Goal: Book appointment/travel/reservation

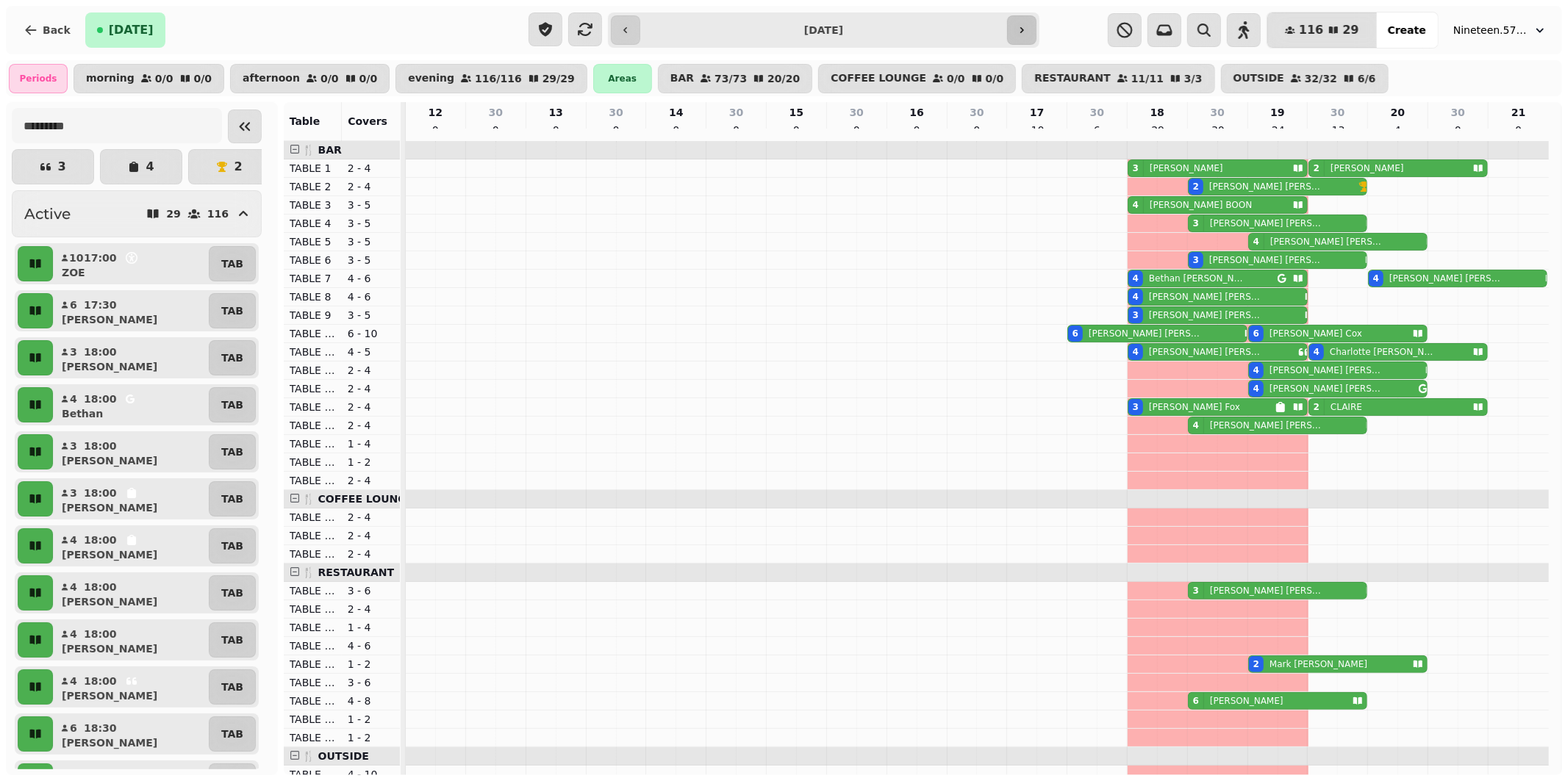
click at [1018, 30] on icon "button" at bounding box center [1022, 30] width 12 height 12
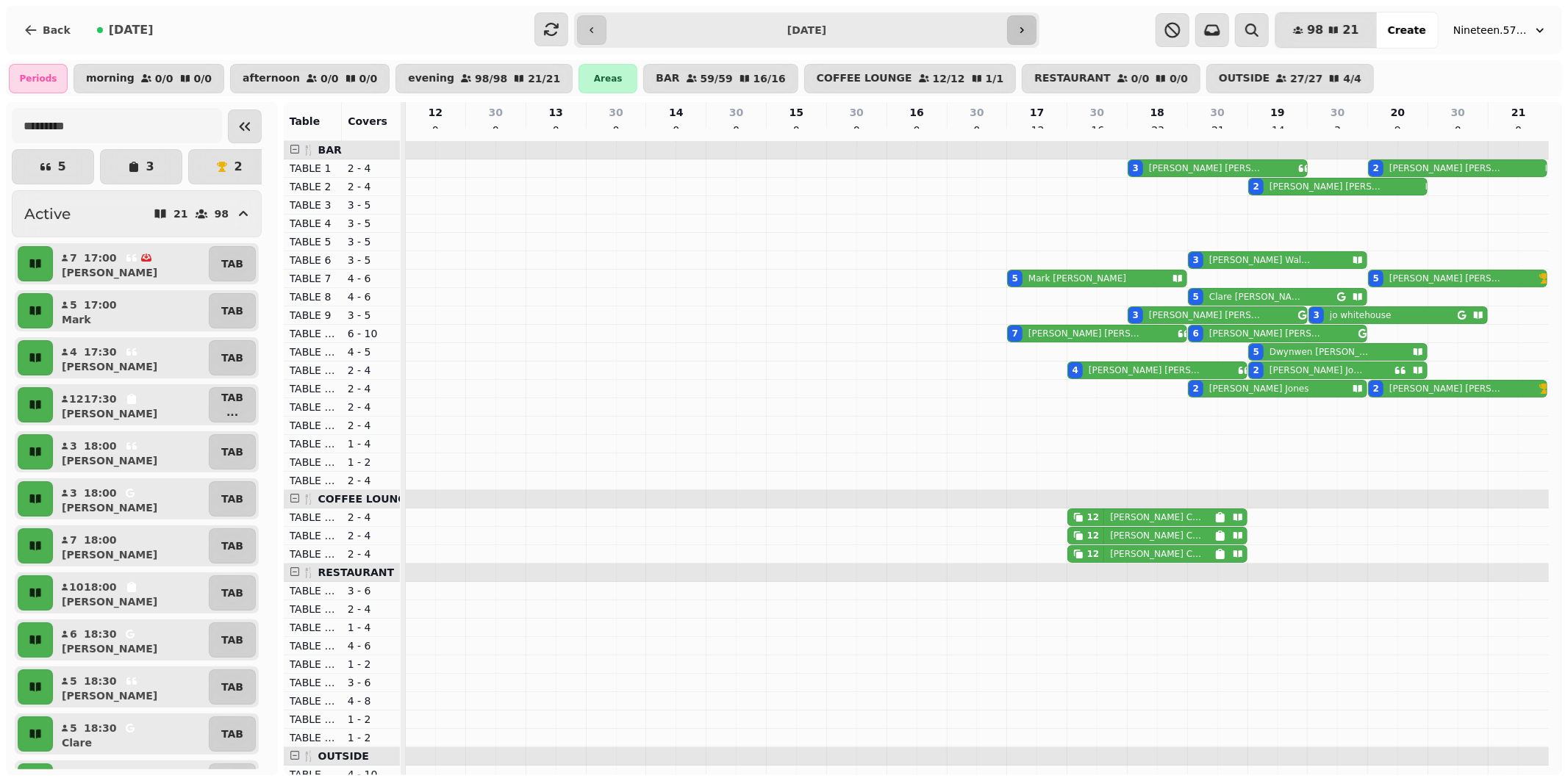
click at [1023, 32] on icon "button" at bounding box center [1022, 30] width 12 height 12
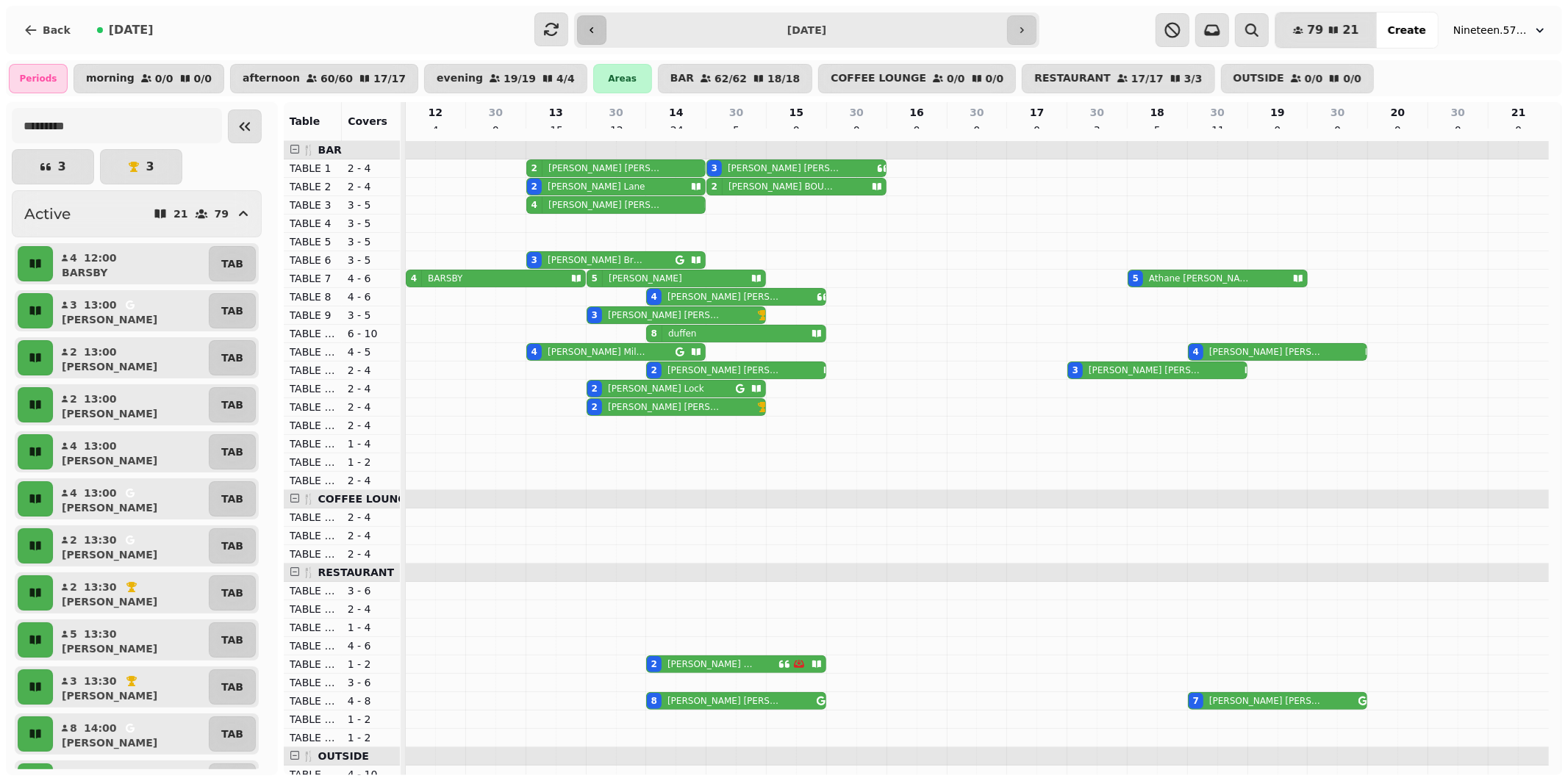
click at [590, 25] on icon "button" at bounding box center [592, 30] width 12 height 12
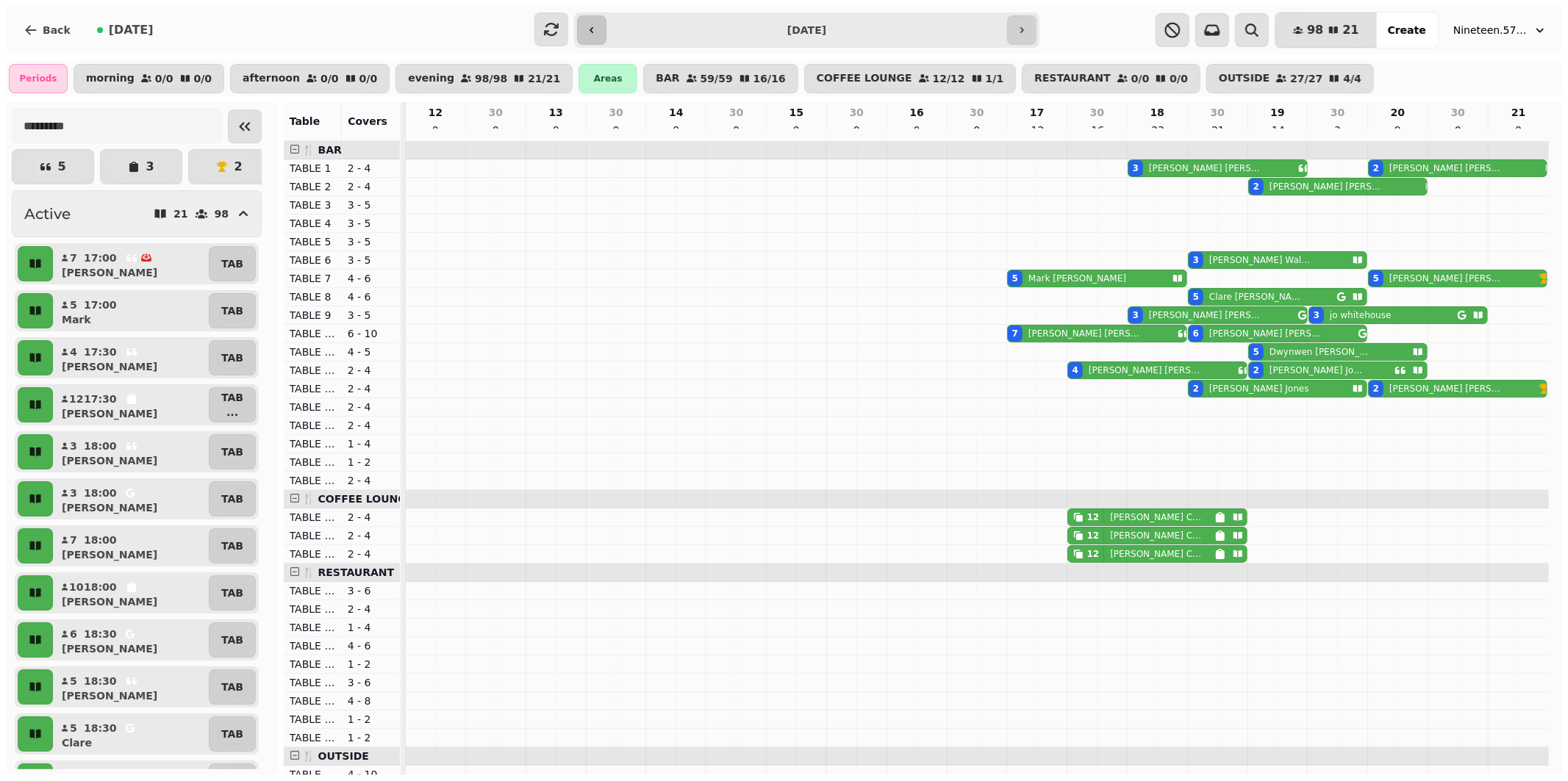
click at [590, 25] on icon "button" at bounding box center [592, 30] width 12 height 12
type input "**********"
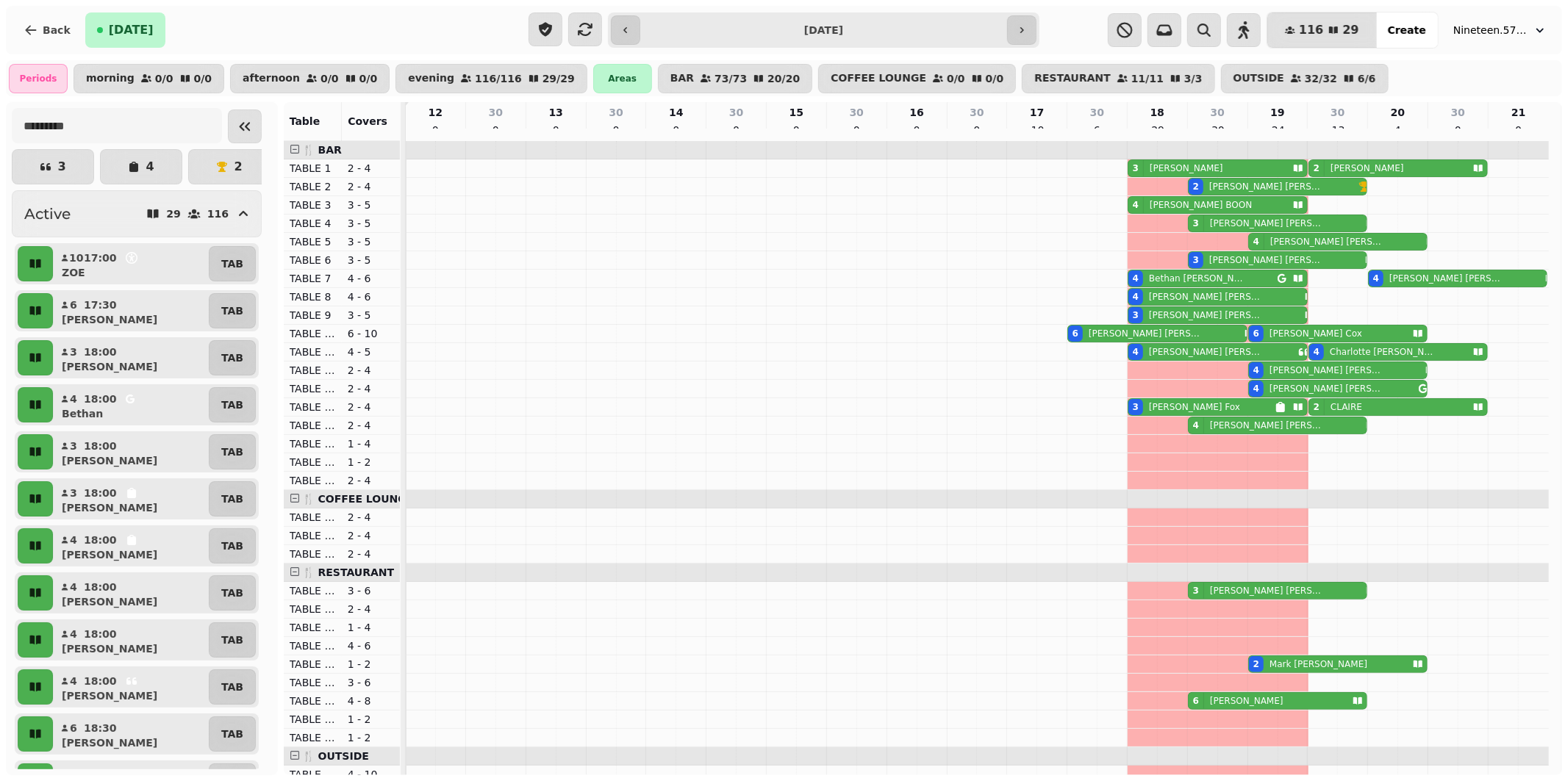
click at [1199, 360] on div "4 [PERSON_NAME]" at bounding box center [1214, 352] width 171 height 16
select select "**********"
select select "*"
select select "****"
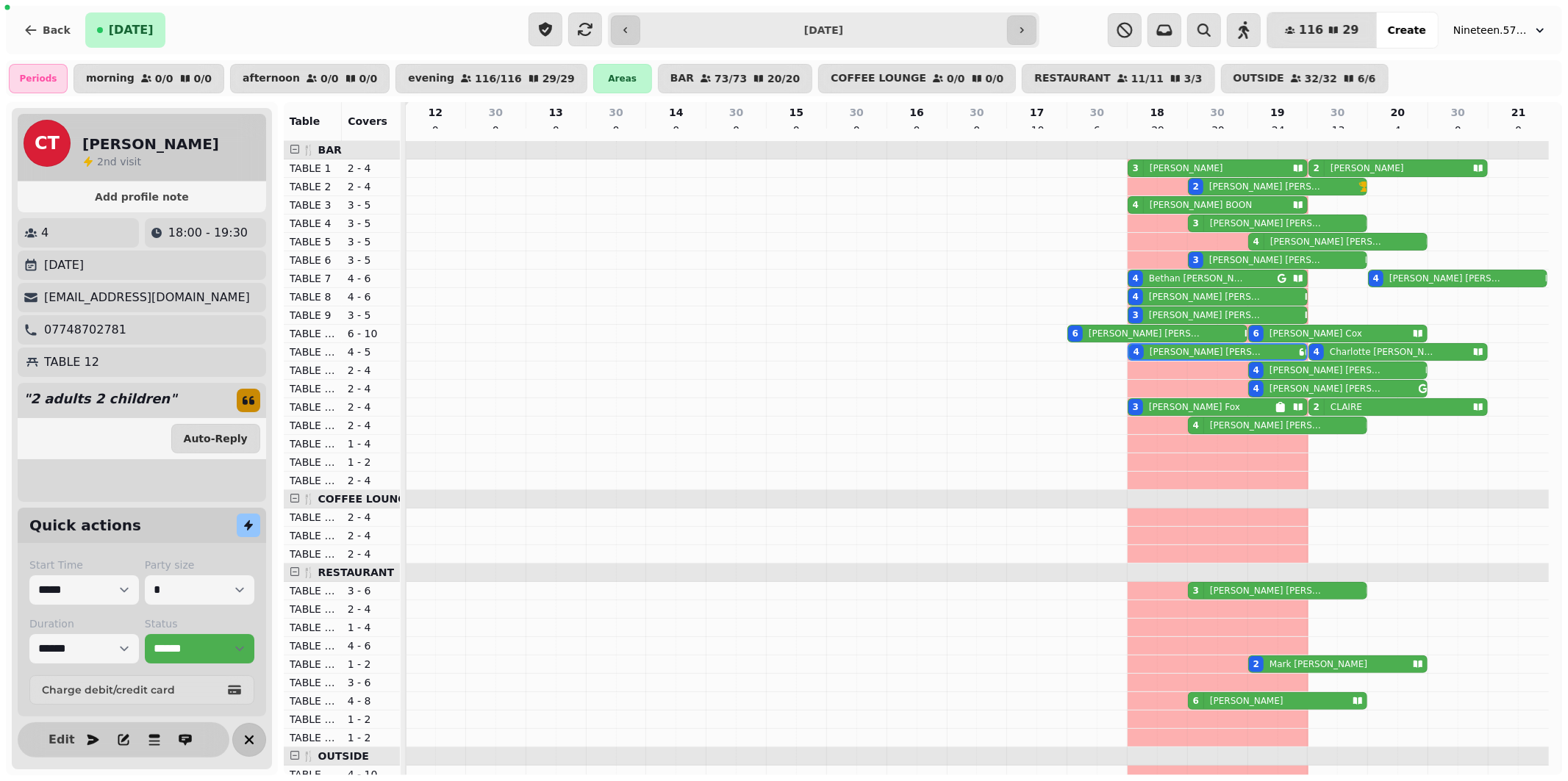
click at [251, 736] on icon "button" at bounding box center [249, 740] width 18 height 18
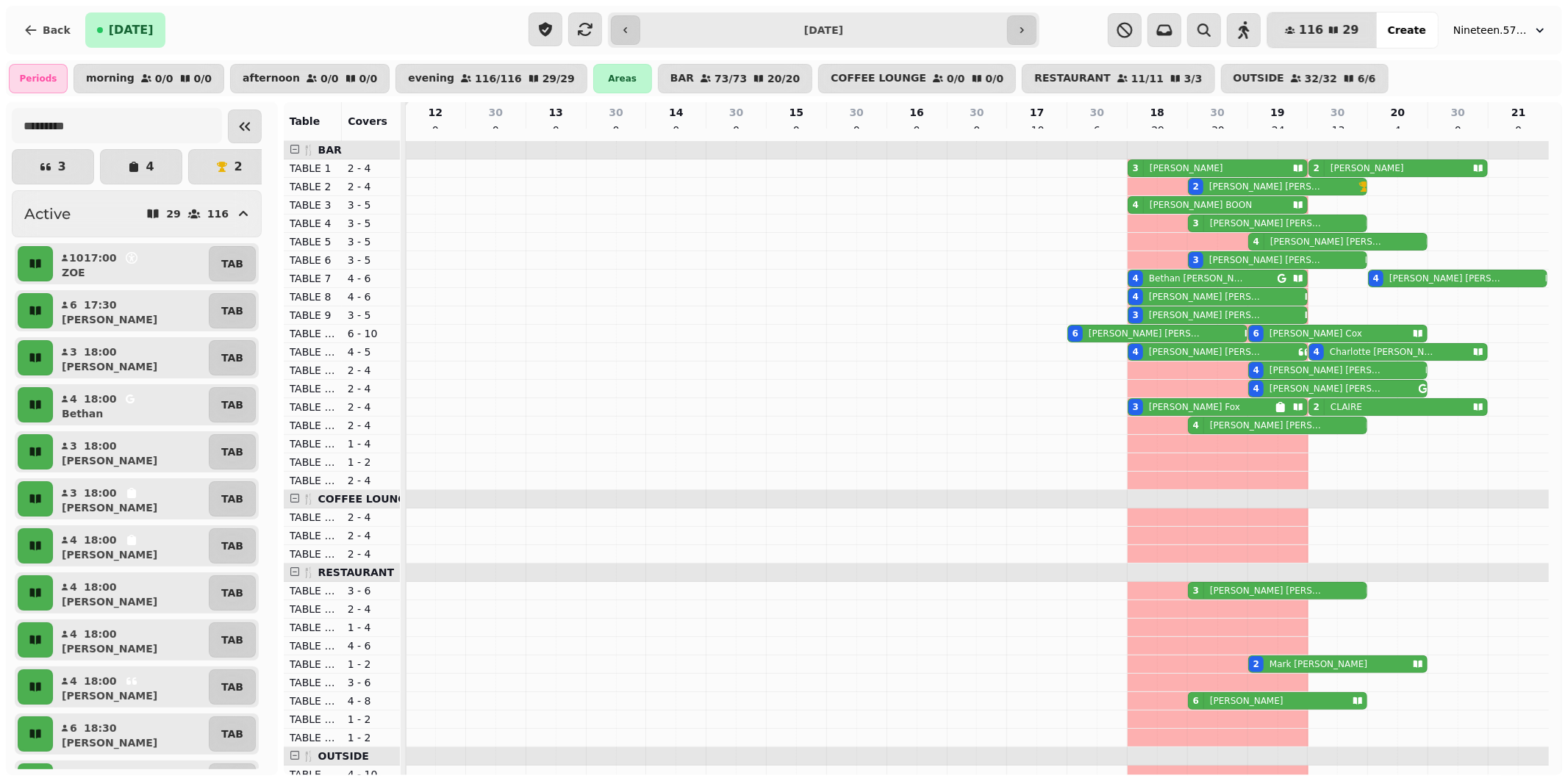
click at [1097, 339] on p "[PERSON_NAME]" at bounding box center [1145, 333] width 113 height 12
select select "**********"
select select "*"
select select "****"
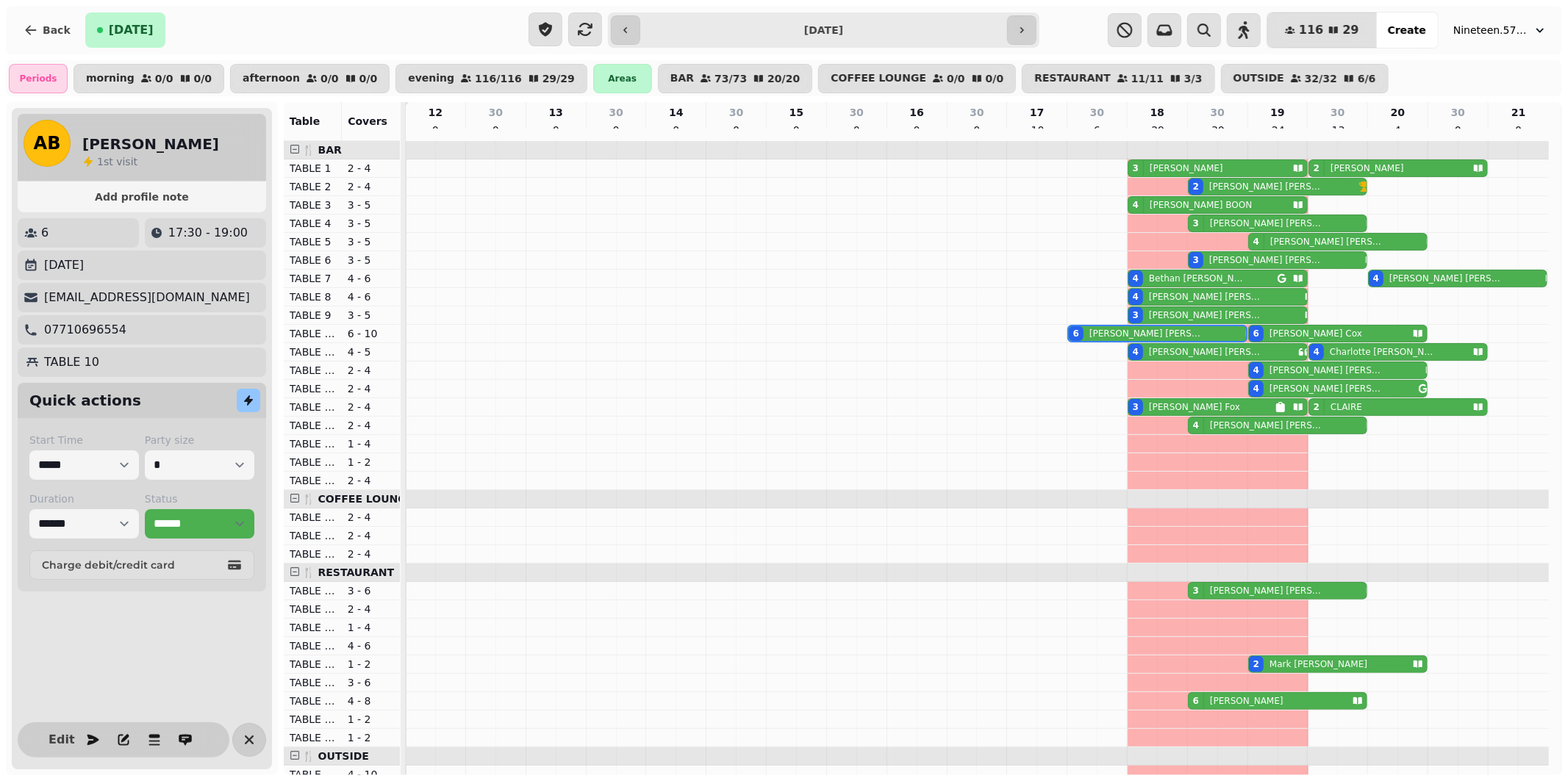
drag, startPoint x: 247, startPoint y: 732, endPoint x: 246, endPoint y: 721, distance: 11.0
click at [253, 731] on icon "button" at bounding box center [249, 740] width 18 height 18
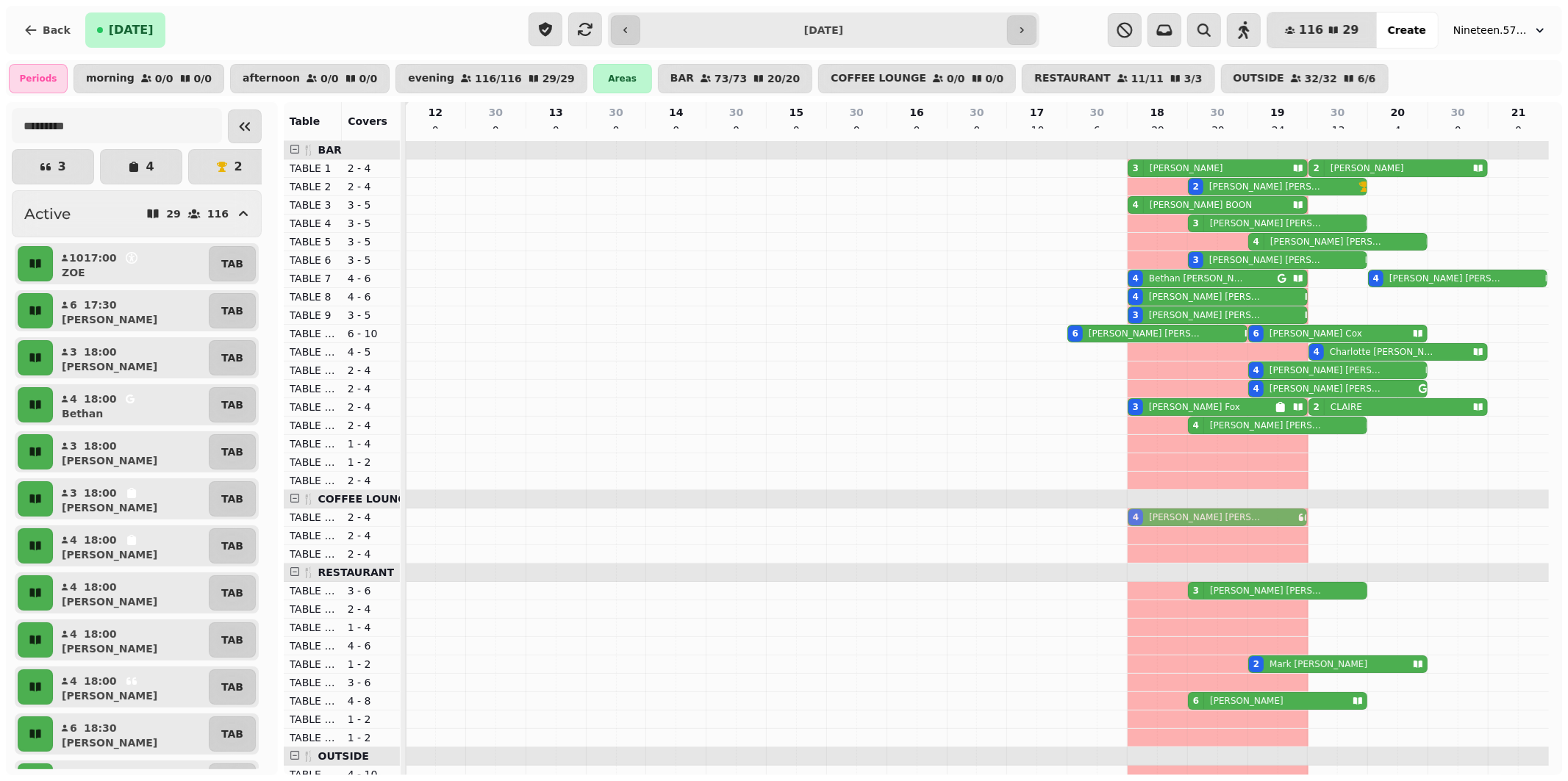
drag, startPoint x: 1224, startPoint y: 362, endPoint x: 1229, endPoint y: 530, distance: 168.1
click at [1227, 531] on tbody "3 [PERSON_NAME] 2 [PERSON_NAME] 2 [PERSON_NAME] 4 [PERSON_NAME] 3 [PERSON_NAME]…" at bounding box center [977, 701] width 1143 height 1120
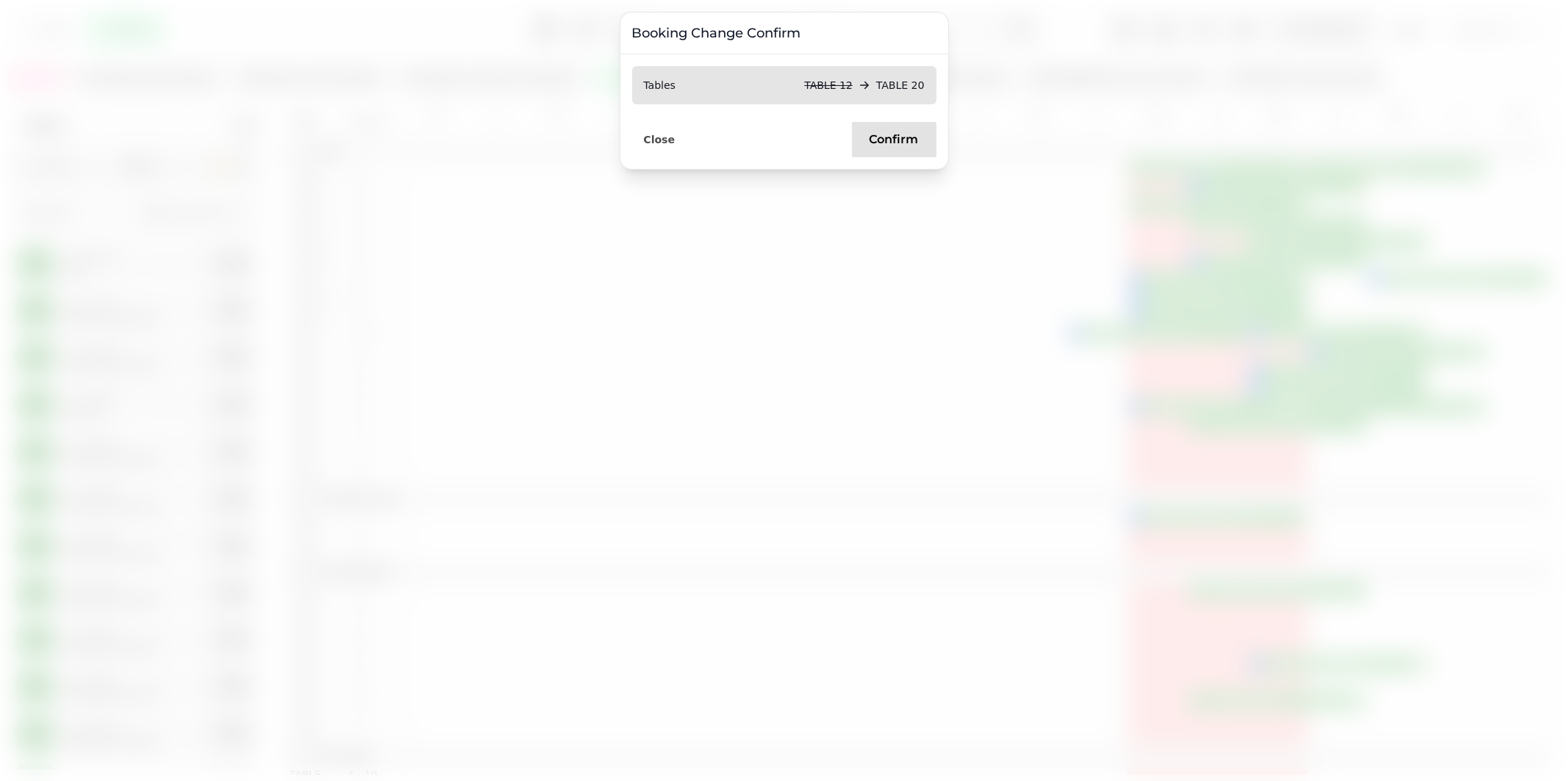
click at [877, 145] on span "Confirm" at bounding box center [894, 140] width 50 height 12
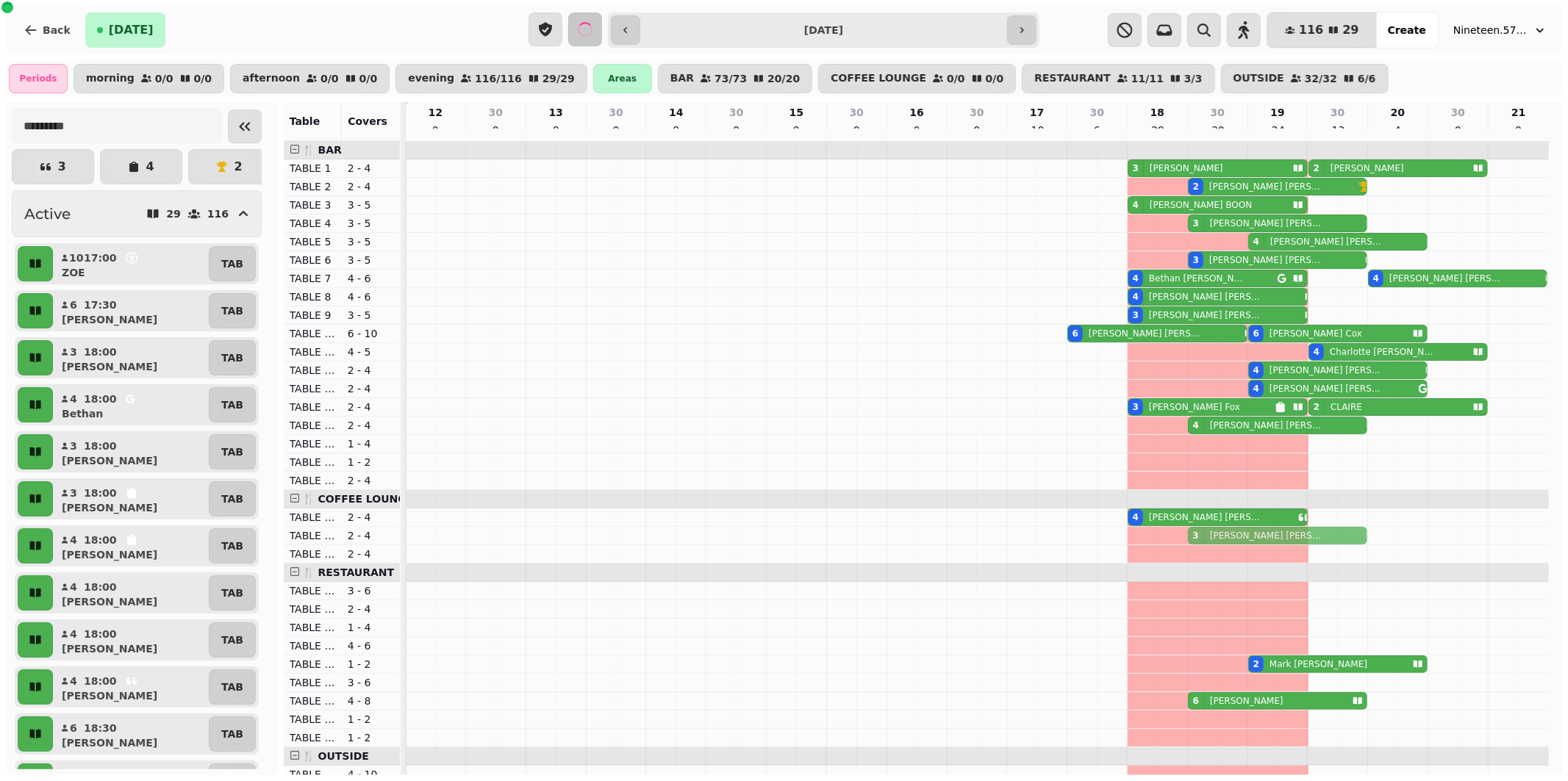
drag, startPoint x: 1242, startPoint y: 600, endPoint x: 1243, endPoint y: 548, distance: 52.0
click at [1243, 548] on tbody "3 [PERSON_NAME] 2 [PERSON_NAME] 2 [PERSON_NAME] 4 [PERSON_NAME] 3 [PERSON_NAME]…" at bounding box center [977, 701] width 1143 height 1120
drag, startPoint x: 226, startPoint y: 142, endPoint x: 508, endPoint y: 236, distance: 297.3
click at [236, 135] on icon "Collapse sidebar" at bounding box center [244, 126] width 18 height 18
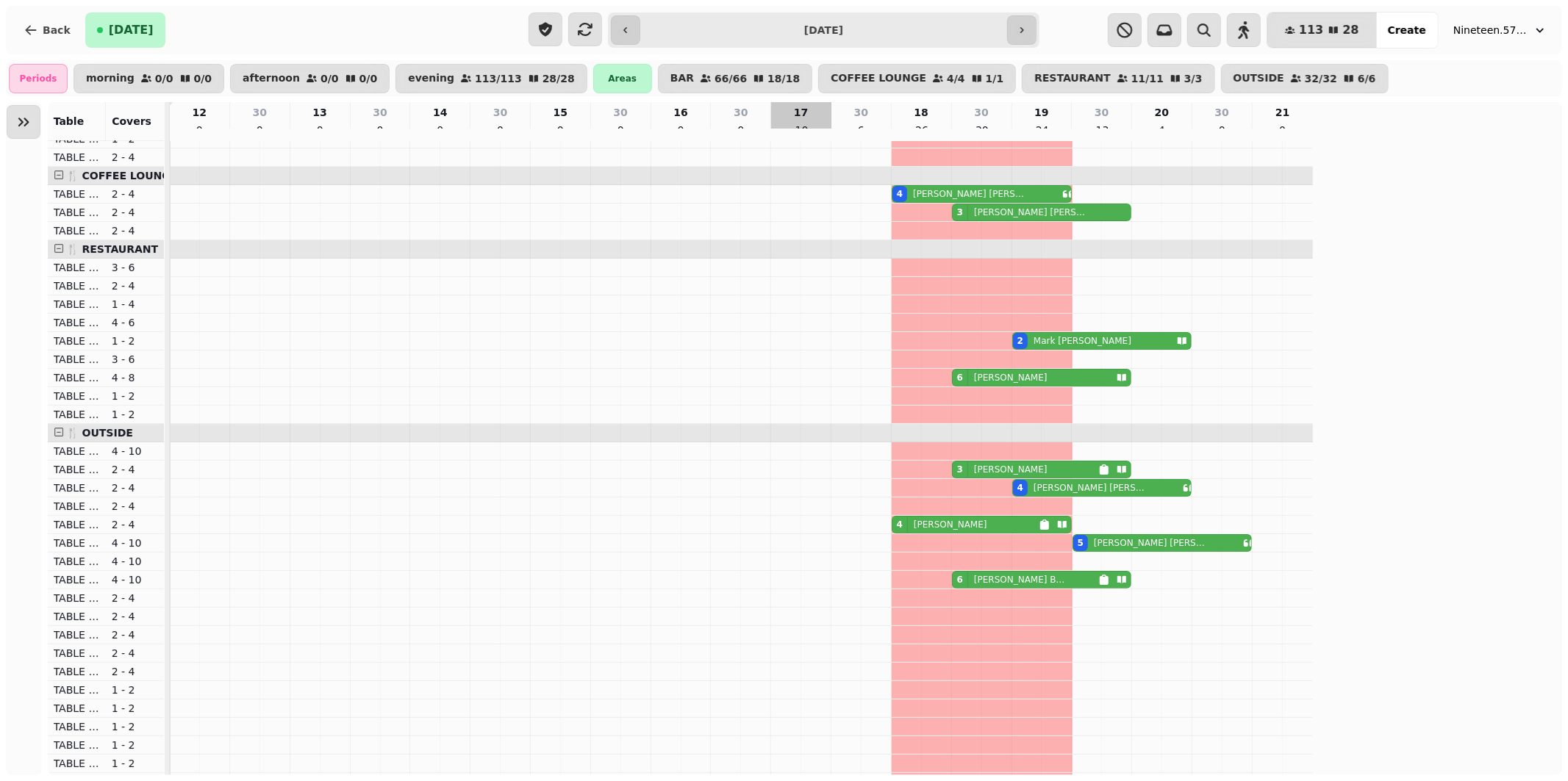
scroll to position [327, 0]
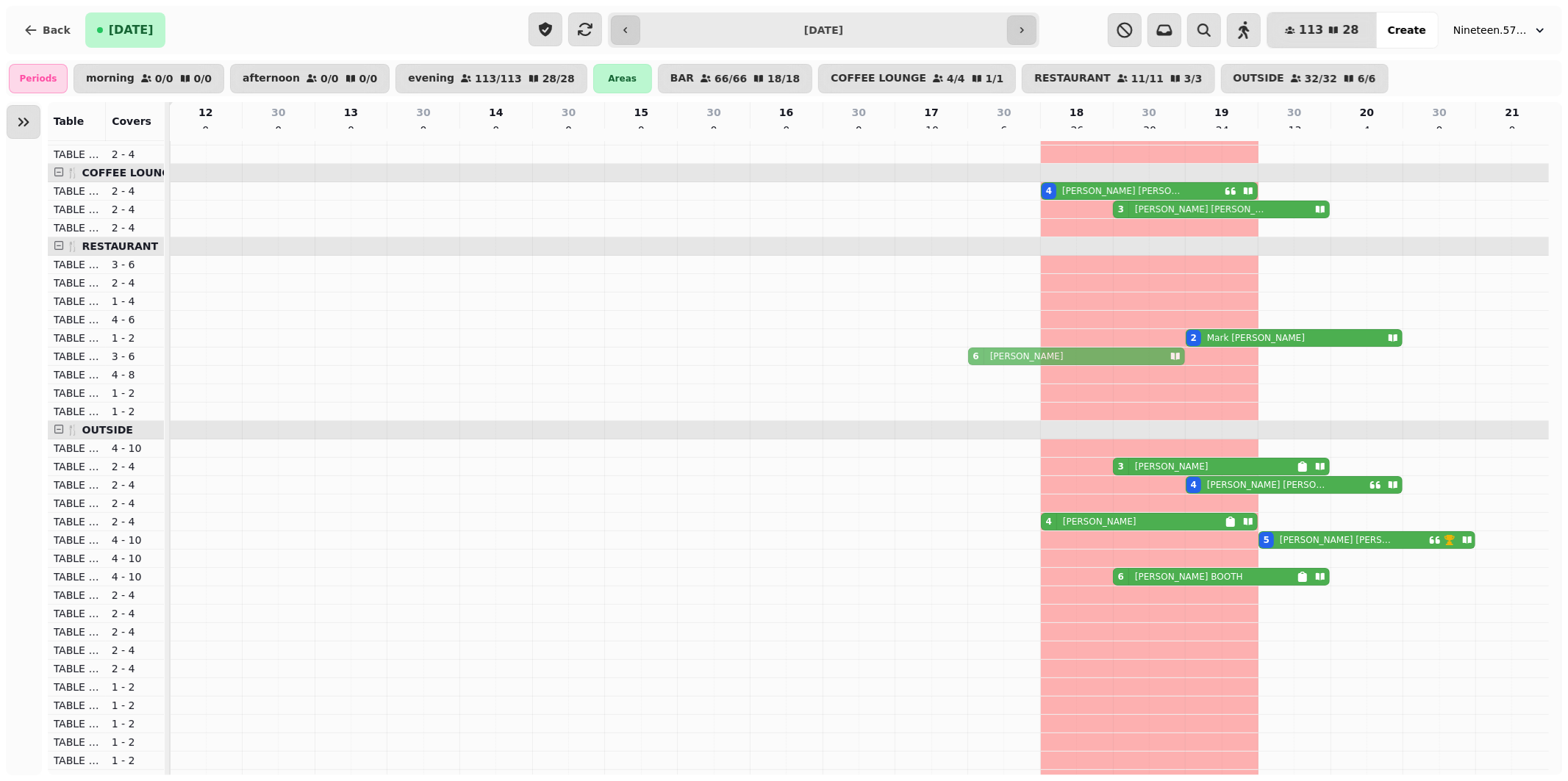
drag, startPoint x: 993, startPoint y: 384, endPoint x: 1014, endPoint y: 370, distance: 25.2
click at [1014, 370] on tbody "3 [PERSON_NAME] 2 [PERSON_NAME] 2 [PERSON_NAME] 4 [PERSON_NAME] 3 [PERSON_NAME]…" at bounding box center [859, 375] width 1379 height 1120
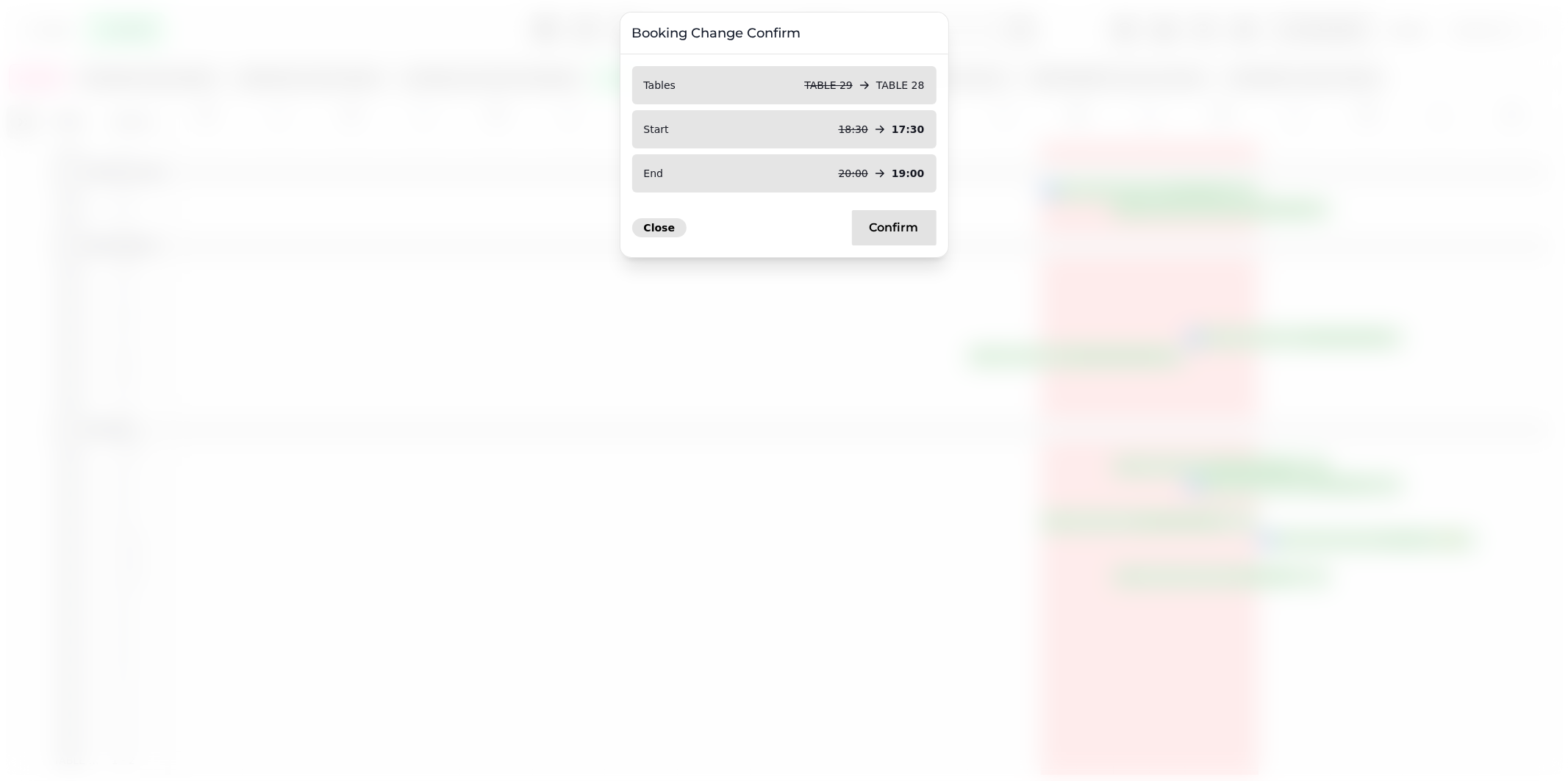
click at [662, 226] on span "Close" at bounding box center [660, 228] width 32 height 10
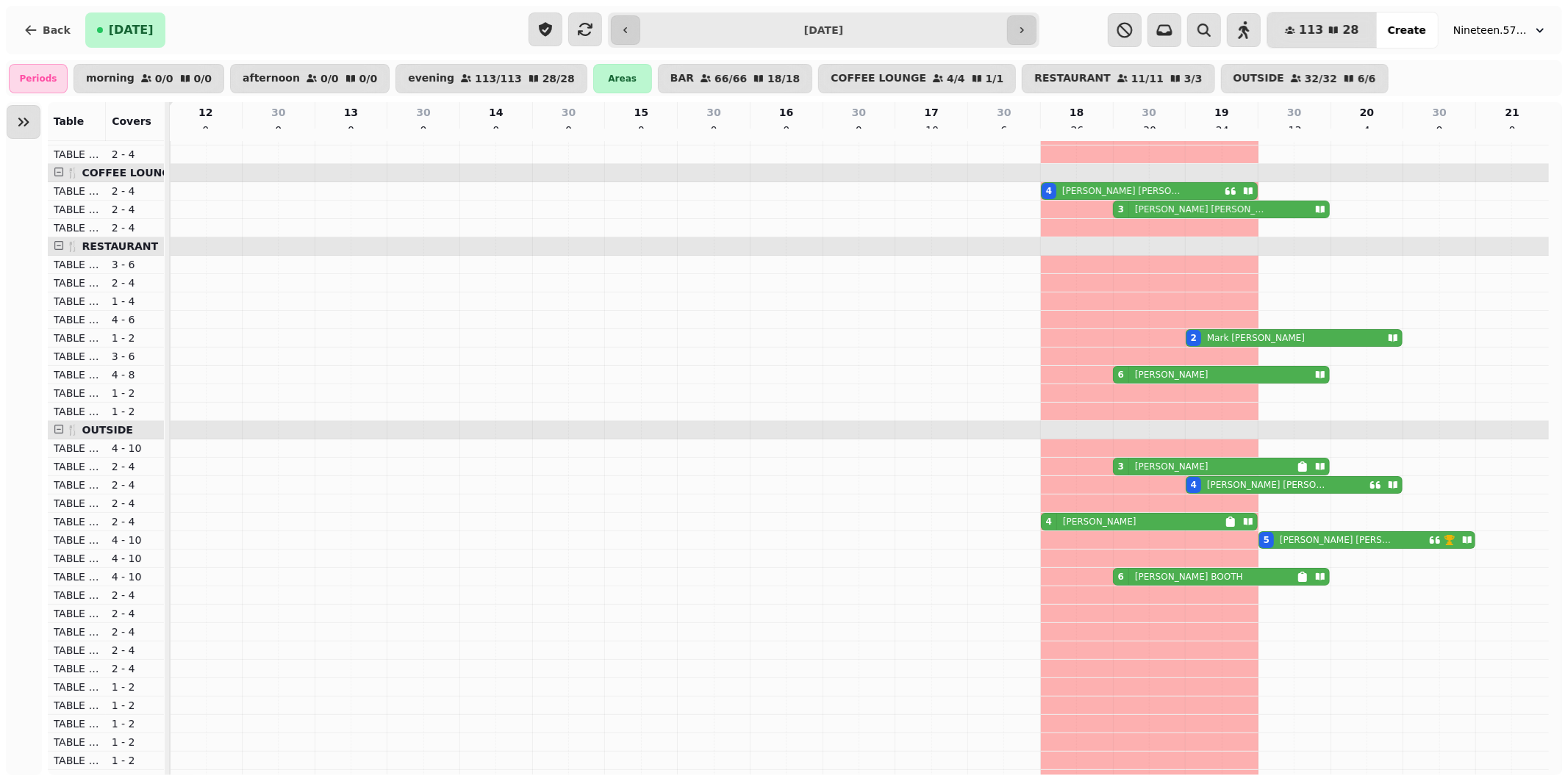
click at [1137, 529] on div "4 [PERSON_NAME]" at bounding box center [1132, 521] width 183 height 16
select select "**********"
select select "*"
select select "****"
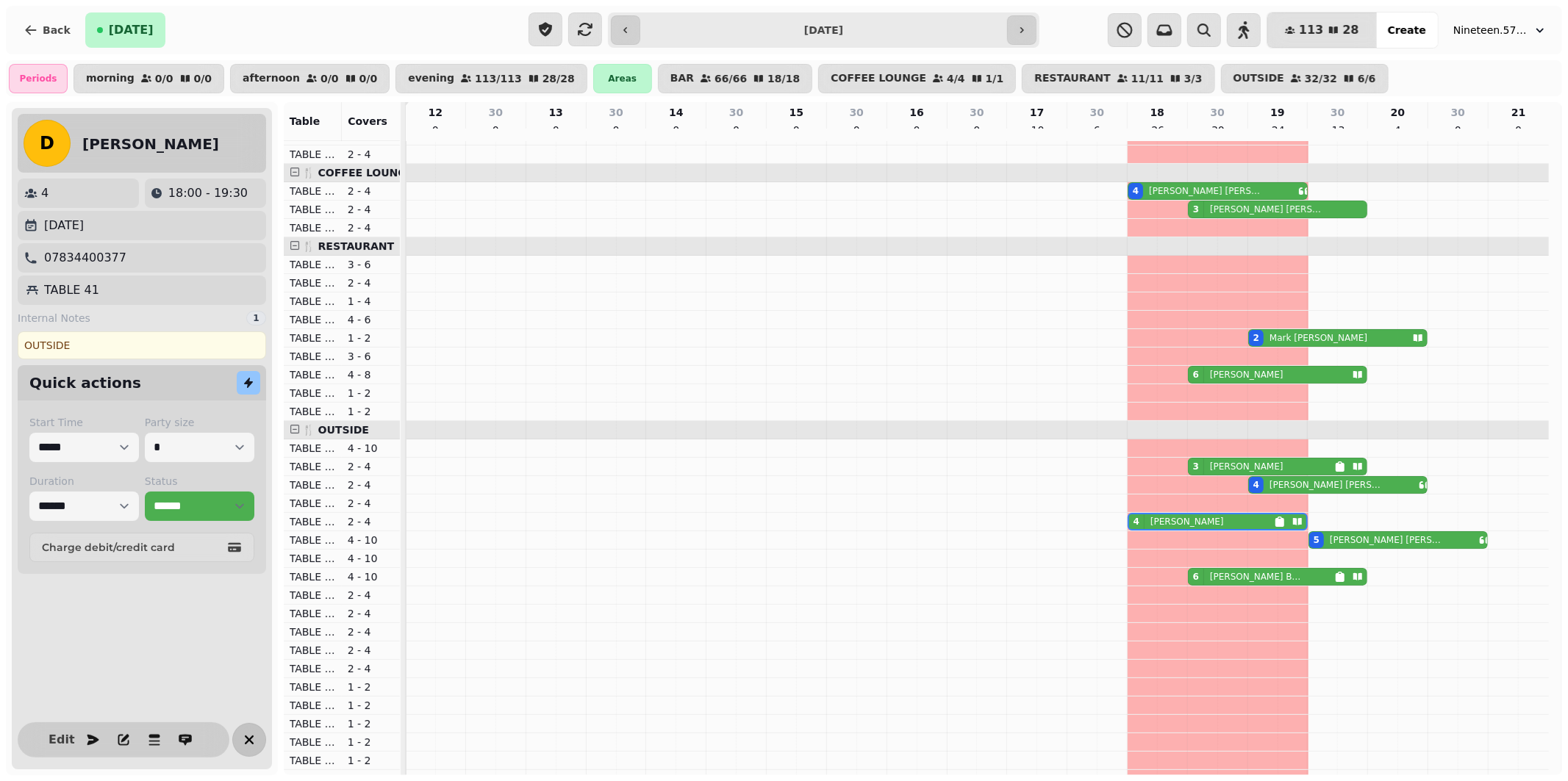
click at [248, 741] on icon "button" at bounding box center [249, 740] width 18 height 18
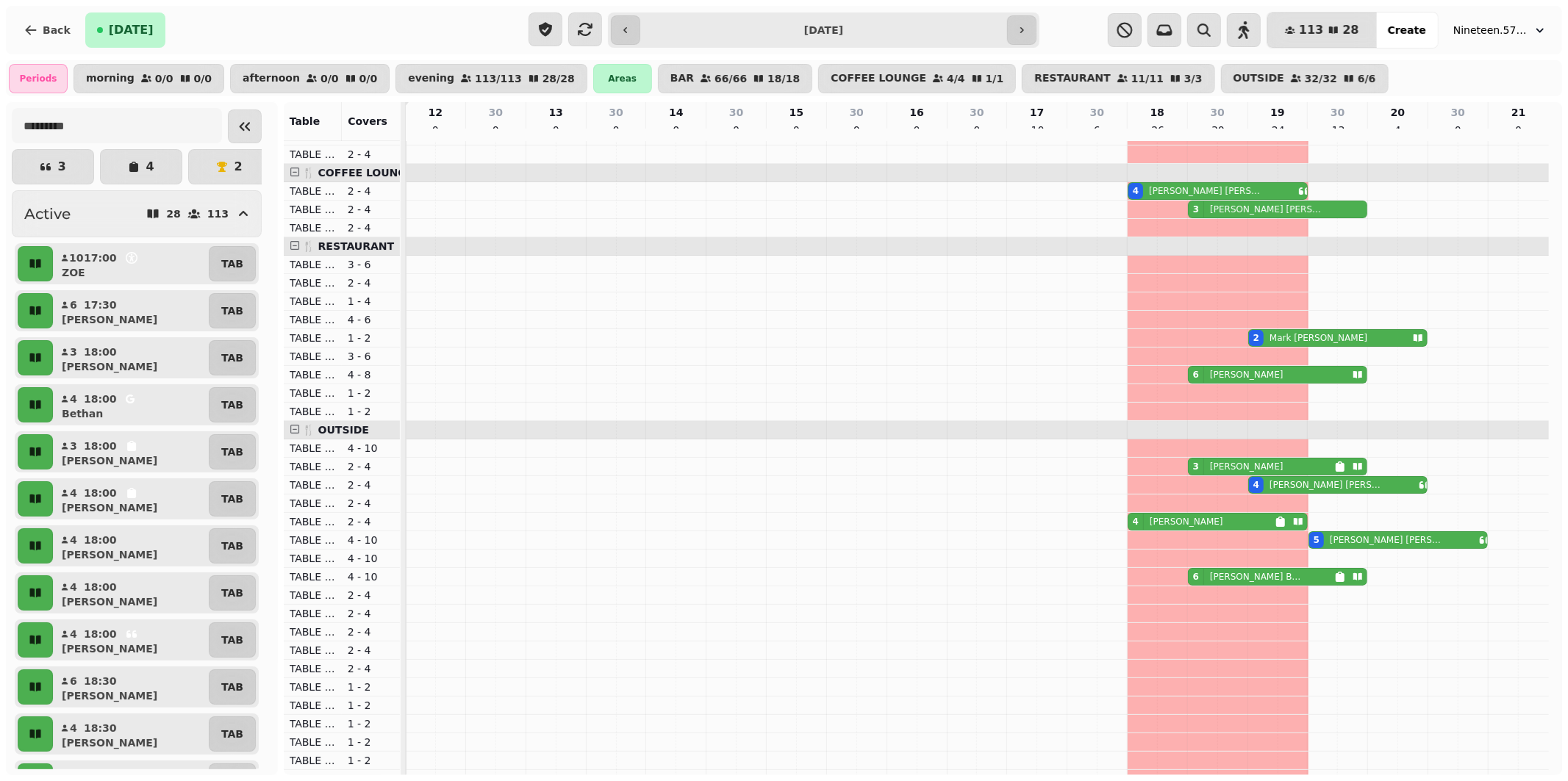
click at [1334, 546] on p "[PERSON_NAME]" at bounding box center [1386, 540] width 113 height 12
select select "**********"
select select "*"
select select "****"
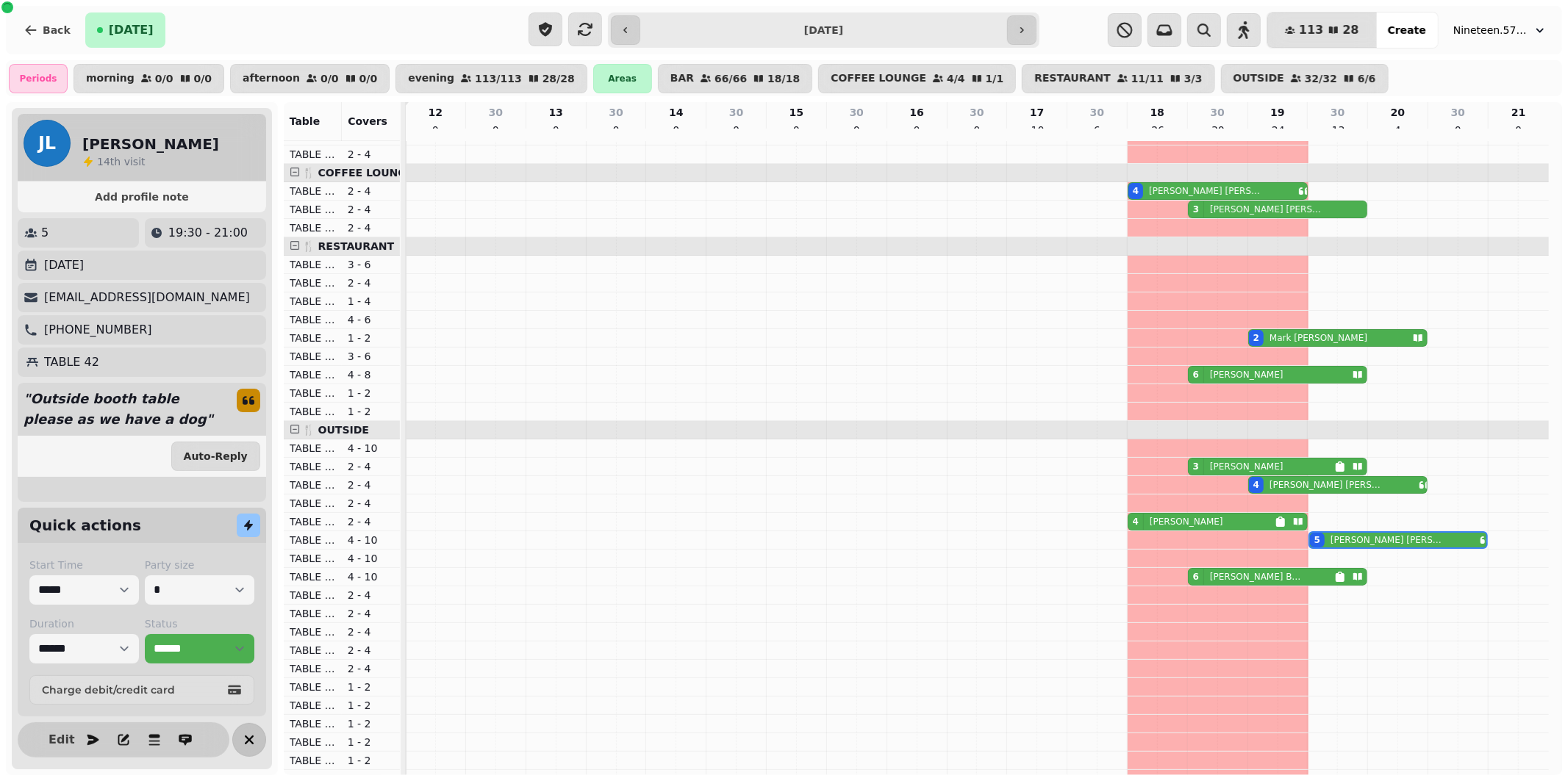
click at [245, 737] on icon "button" at bounding box center [249, 740] width 18 height 18
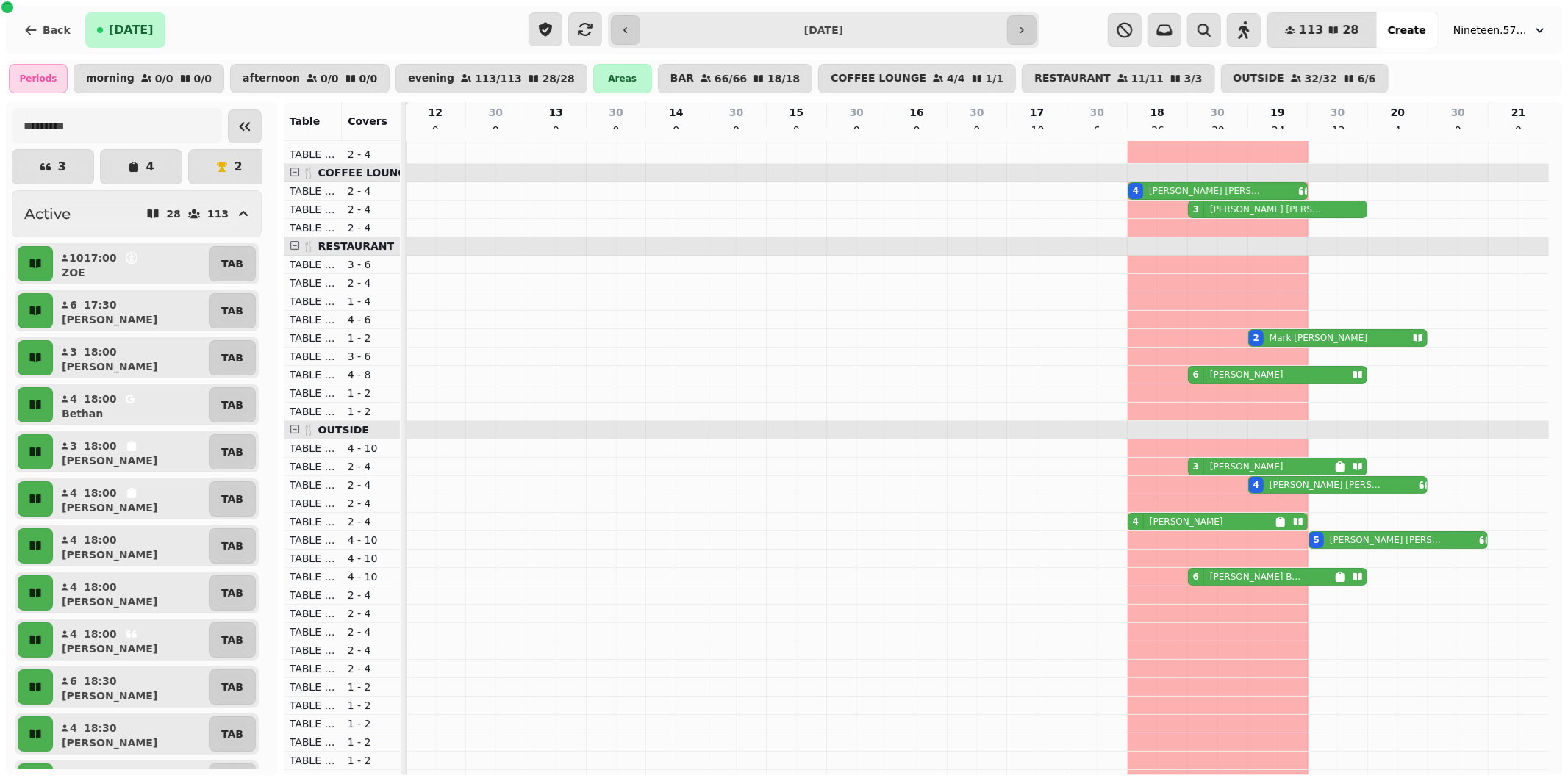
click at [1250, 583] on p "[PERSON_NAME]" at bounding box center [1257, 577] width 96 height 12
select select "**********"
select select "*"
select select "****"
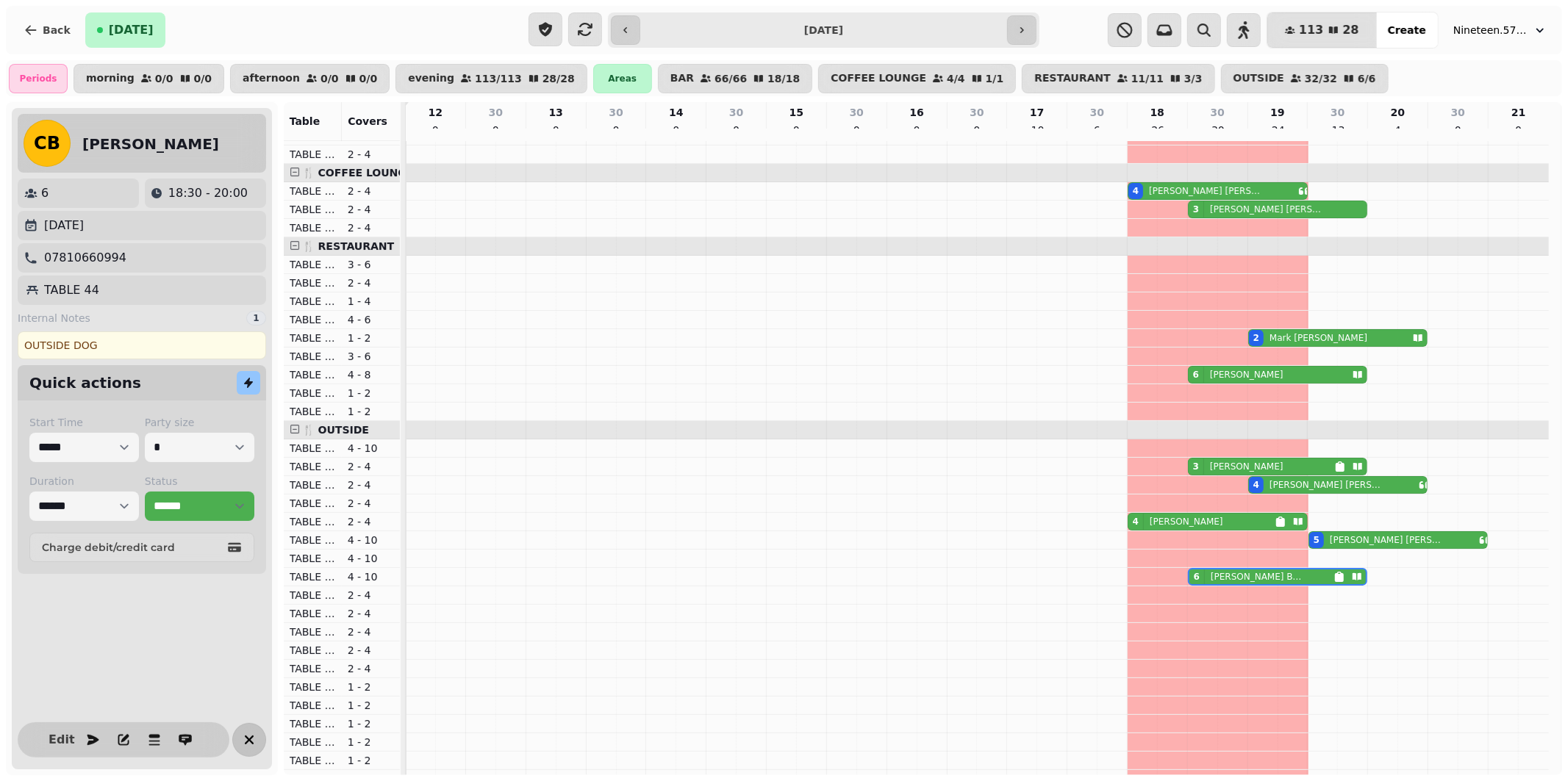
click at [246, 741] on icon "button" at bounding box center [249, 740] width 18 height 18
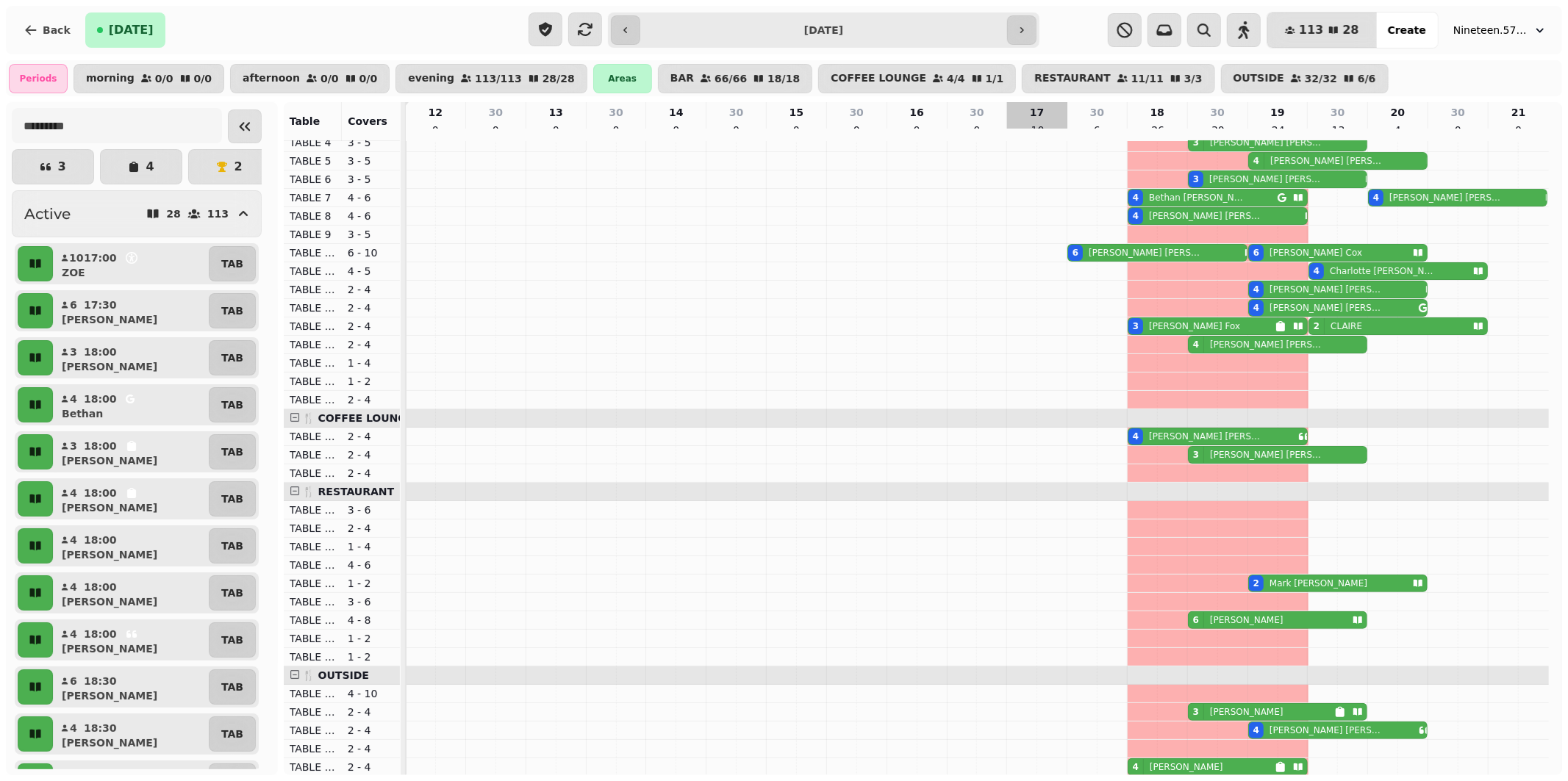
scroll to position [0, 0]
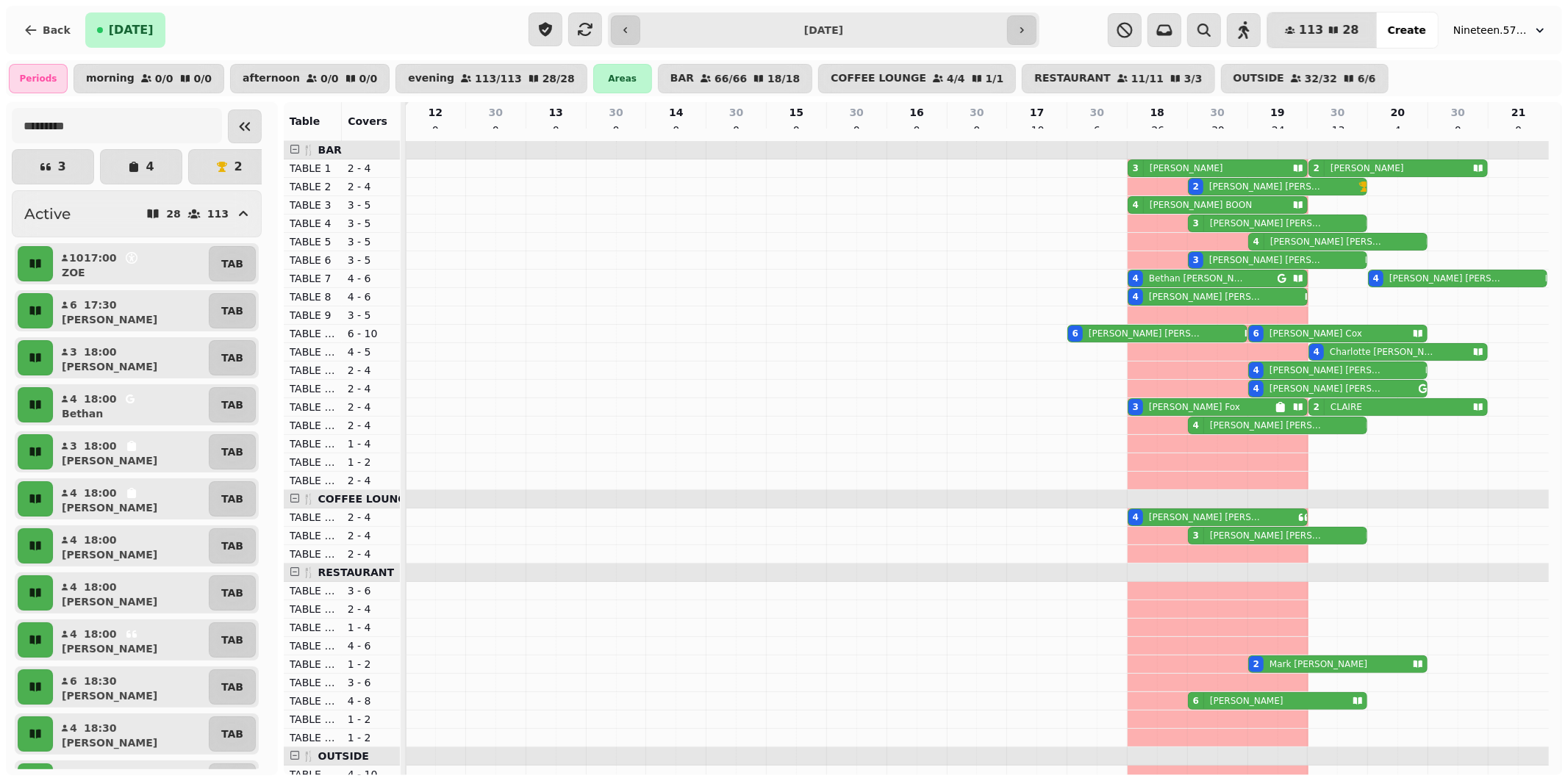
click at [1195, 415] on div "3 [PERSON_NAME]" at bounding box center [1202, 406] width 146 height 16
select select "**********"
select select "*"
select select "****"
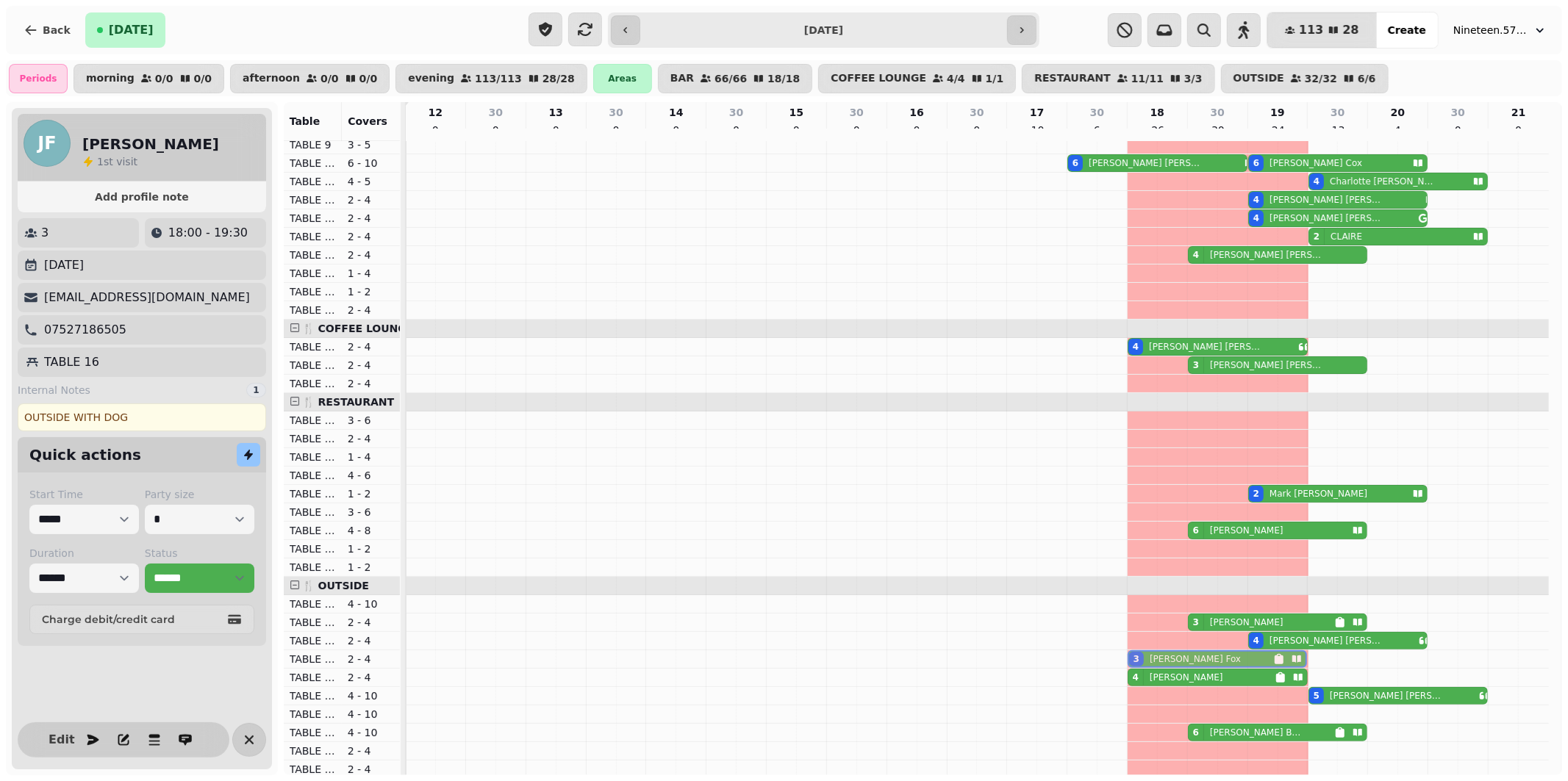
drag, startPoint x: 1174, startPoint y: 415, endPoint x: 1166, endPoint y: 641, distance: 226.1
click at [1175, 667] on tbody "3 [PERSON_NAME] 2 [PERSON_NAME] 2 [PERSON_NAME] 4 [PERSON_NAME] 3 [PERSON_NAME]…" at bounding box center [977, 530] width 1143 height 1120
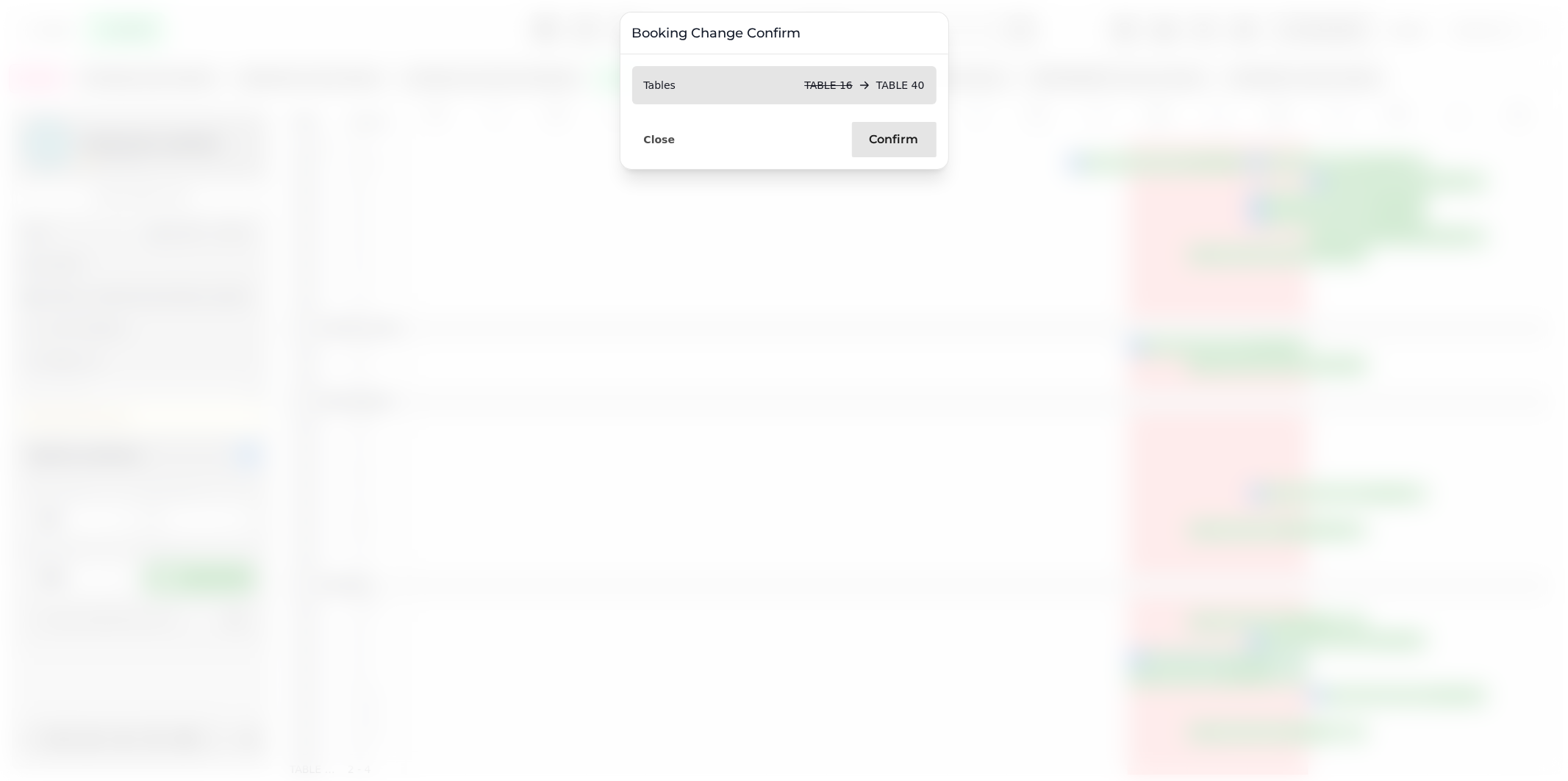
click at [899, 141] on span "Confirm" at bounding box center [894, 140] width 50 height 12
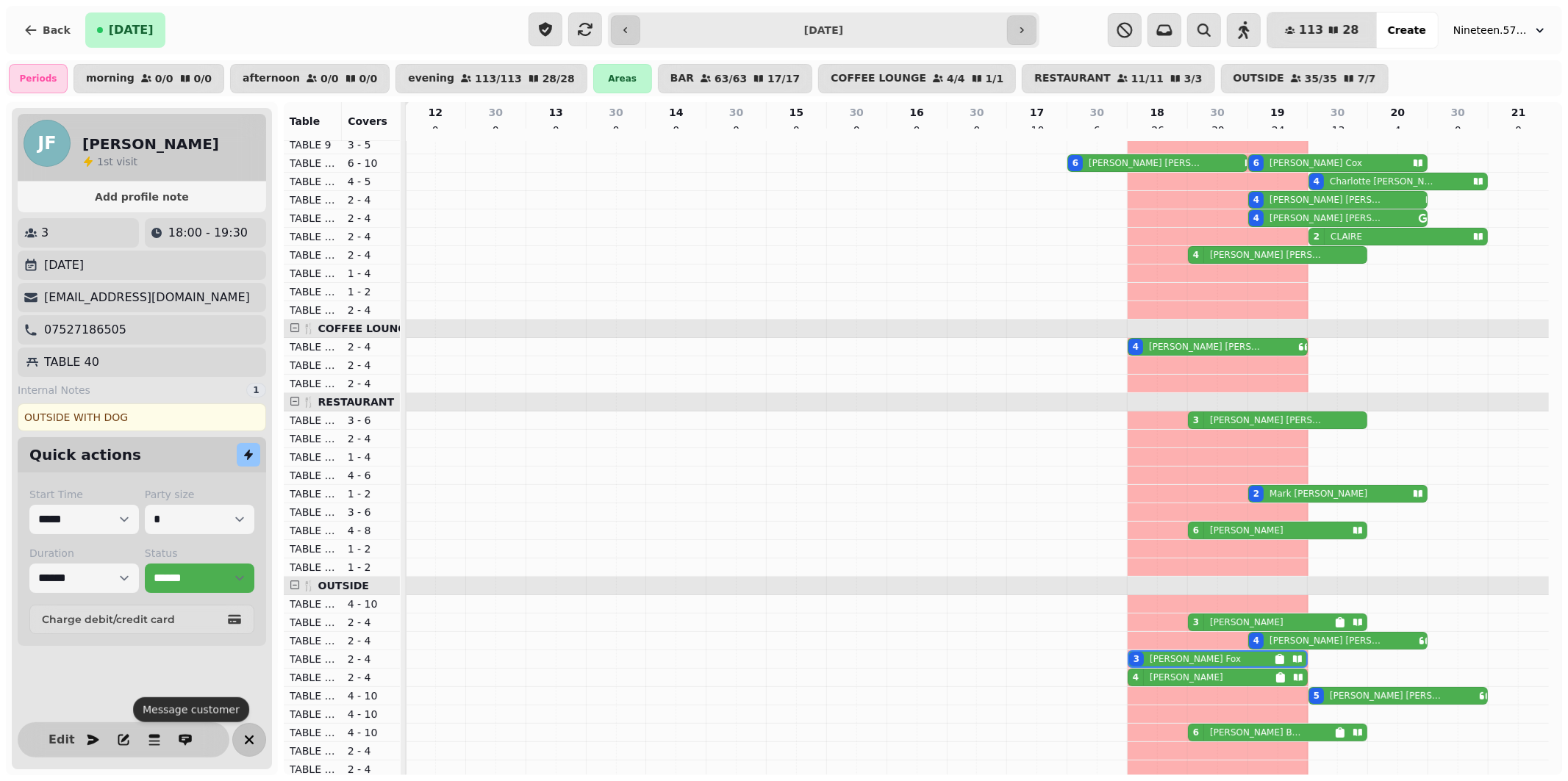
click at [252, 739] on icon "button" at bounding box center [249, 740] width 18 height 18
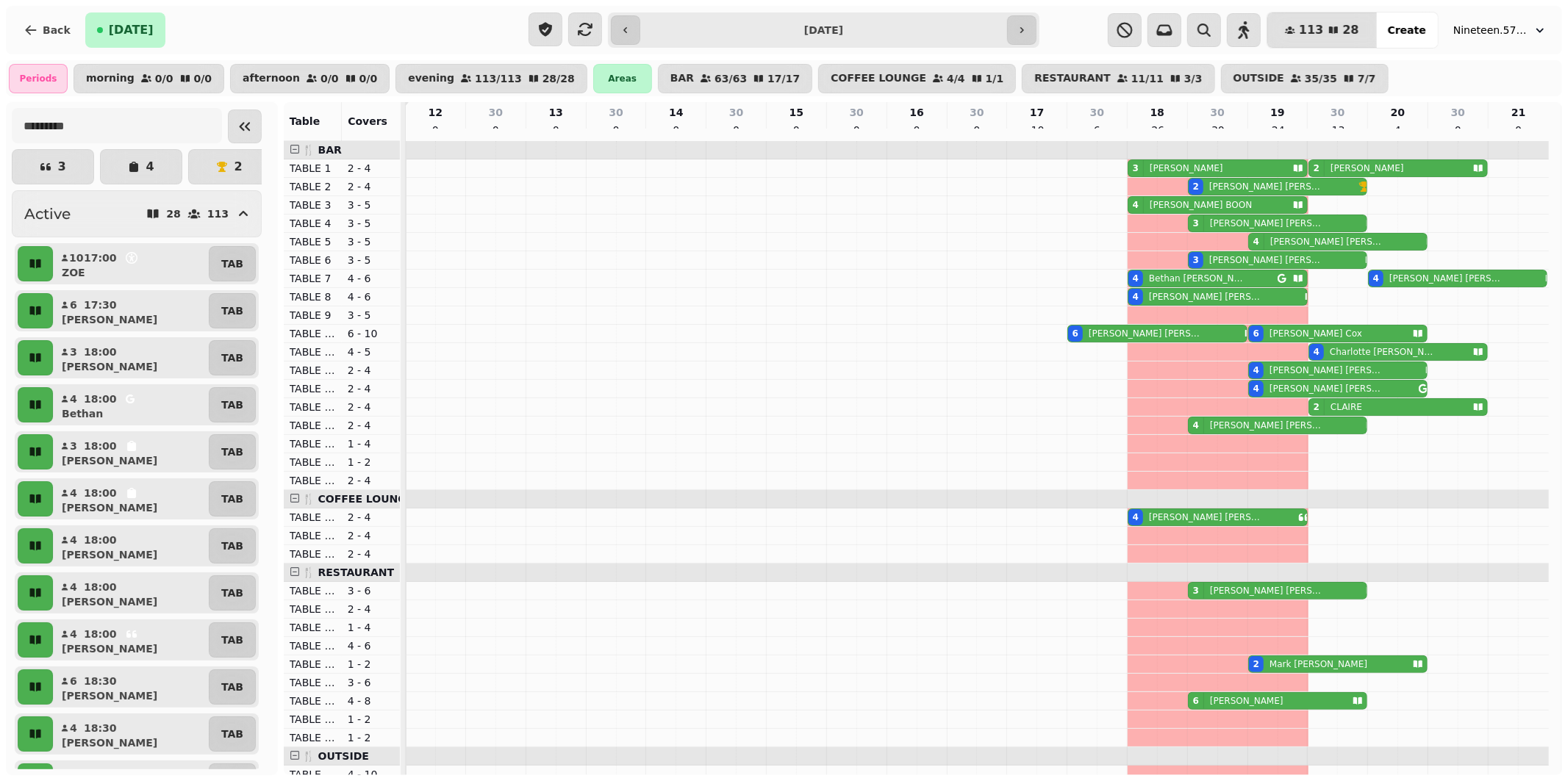
click at [236, 129] on icon "Collapse sidebar" at bounding box center [244, 126] width 18 height 18
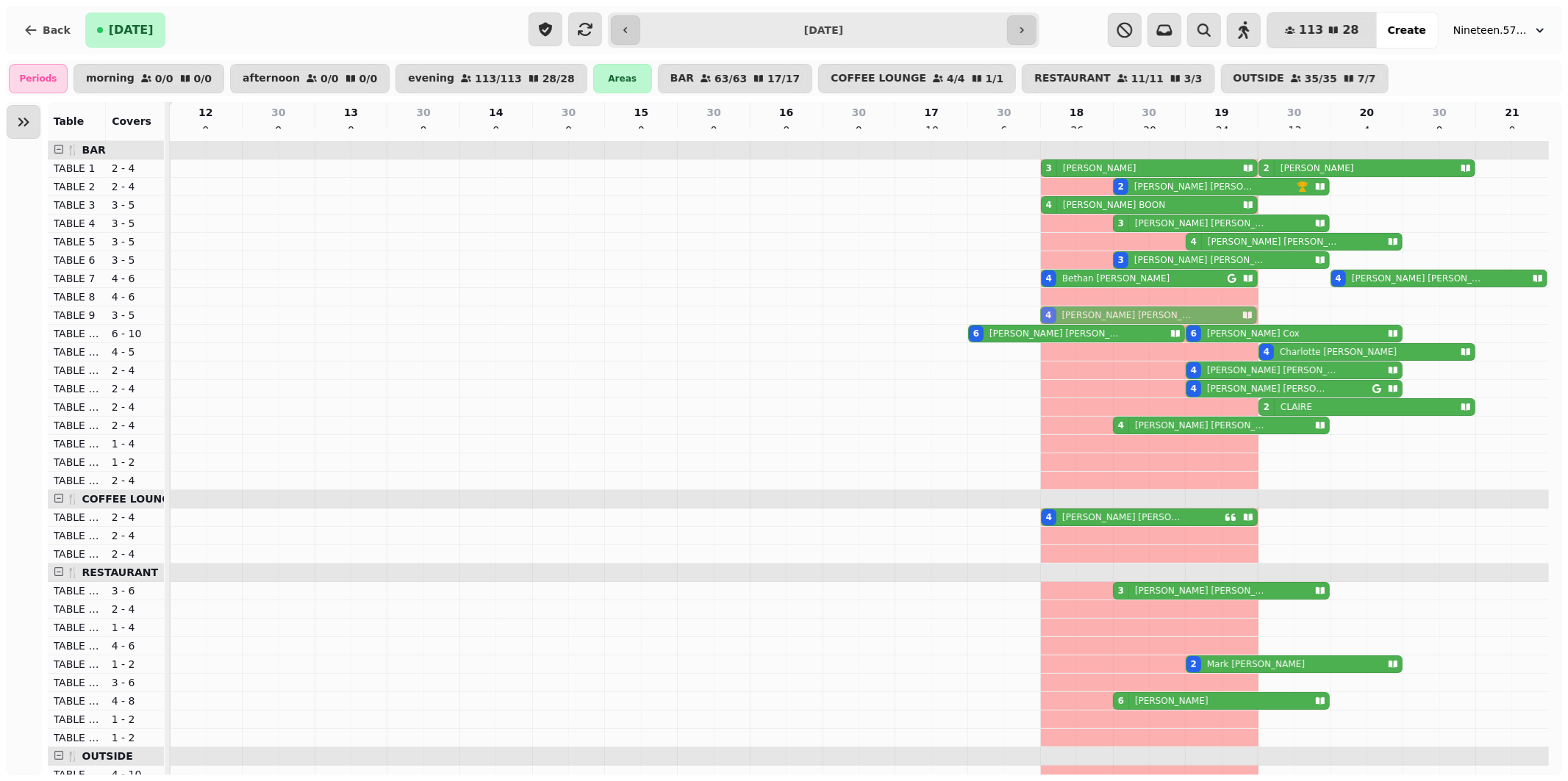
drag, startPoint x: 1090, startPoint y: 304, endPoint x: 1089, endPoint y: 316, distance: 12.0
click at [1089, 318] on tbody "3 [PERSON_NAME] 2 [PERSON_NAME] 2 [PERSON_NAME] 4 [PERSON_NAME] 3 [PERSON_NAME]…" at bounding box center [859, 701] width 1379 height 1120
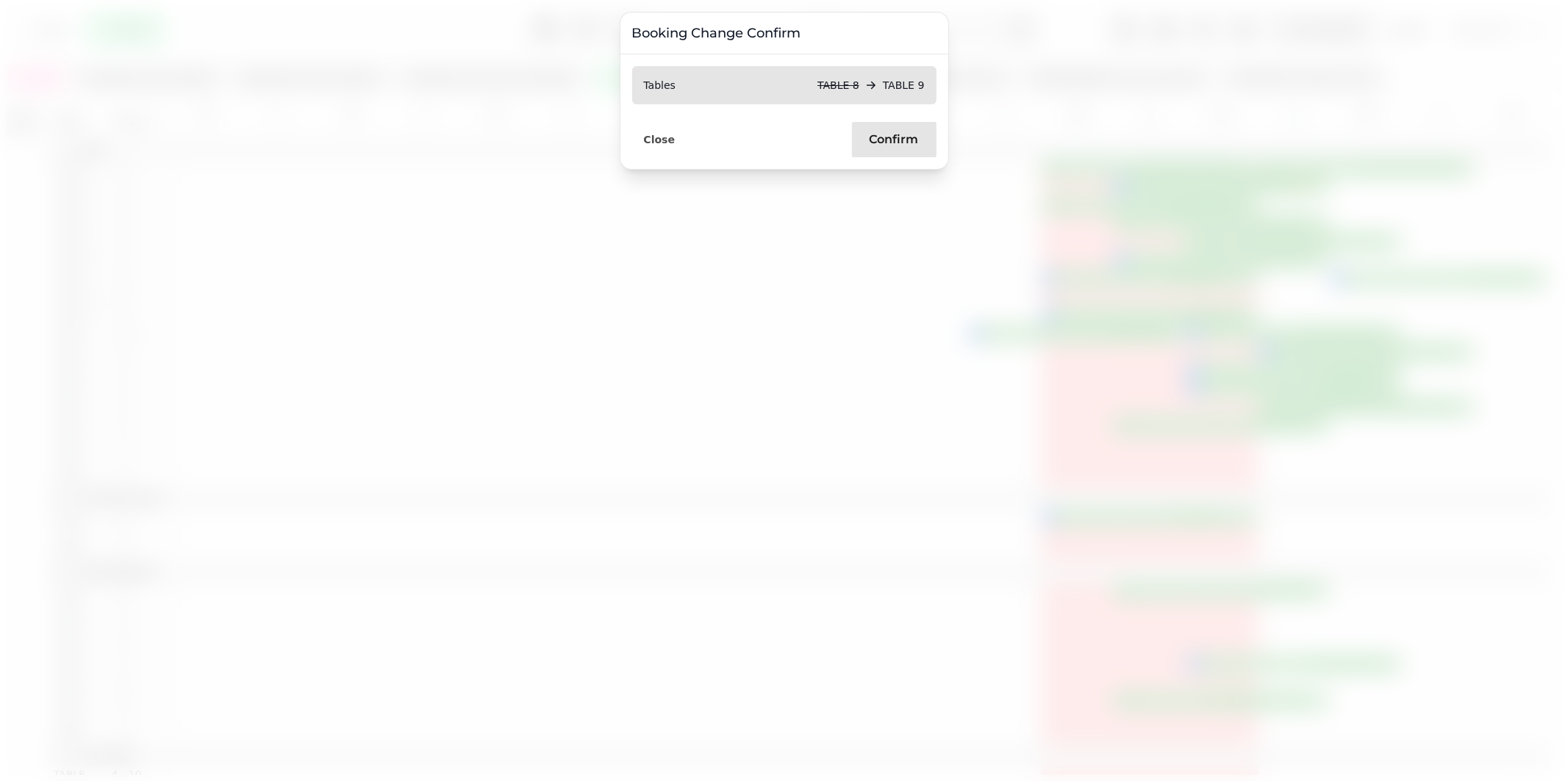
click at [878, 148] on button "Confirm" at bounding box center [894, 140] width 84 height 35
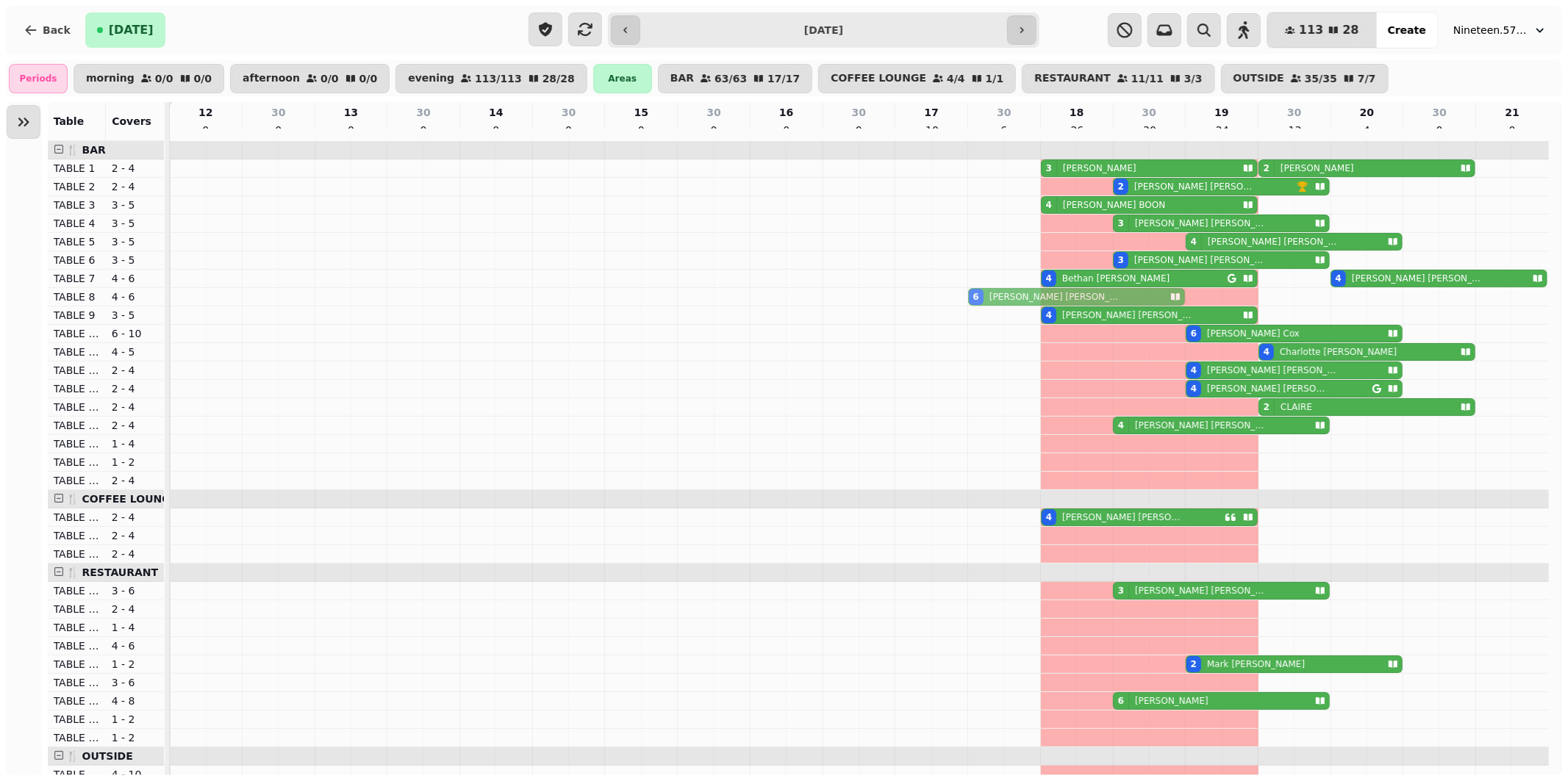
drag, startPoint x: 1082, startPoint y: 343, endPoint x: 1077, endPoint y: 305, distance: 38.3
click at [1077, 305] on tbody "3 [PERSON_NAME] 2 [PERSON_NAME] 2 [PERSON_NAME] 4 [PERSON_NAME] 3 [PERSON_NAME]…" at bounding box center [859, 701] width 1379 height 1120
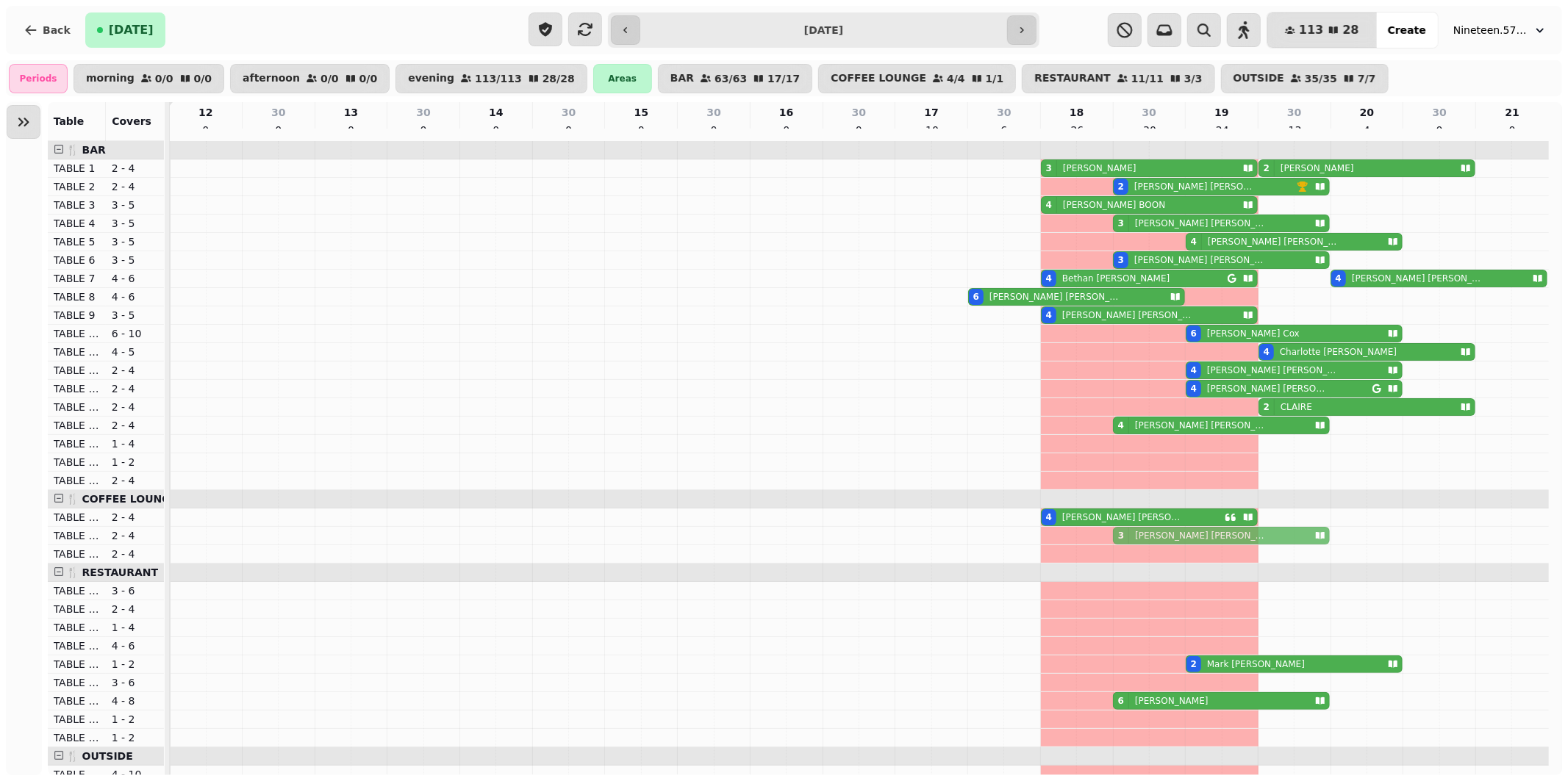
drag, startPoint x: 1187, startPoint y: 600, endPoint x: 1187, endPoint y: 554, distance: 46.0
click at [1187, 554] on tbody "3 [PERSON_NAME] 2 [PERSON_NAME] 2 [PERSON_NAME] 4 [PERSON_NAME] 3 [PERSON_NAME]…" at bounding box center [859, 701] width 1379 height 1120
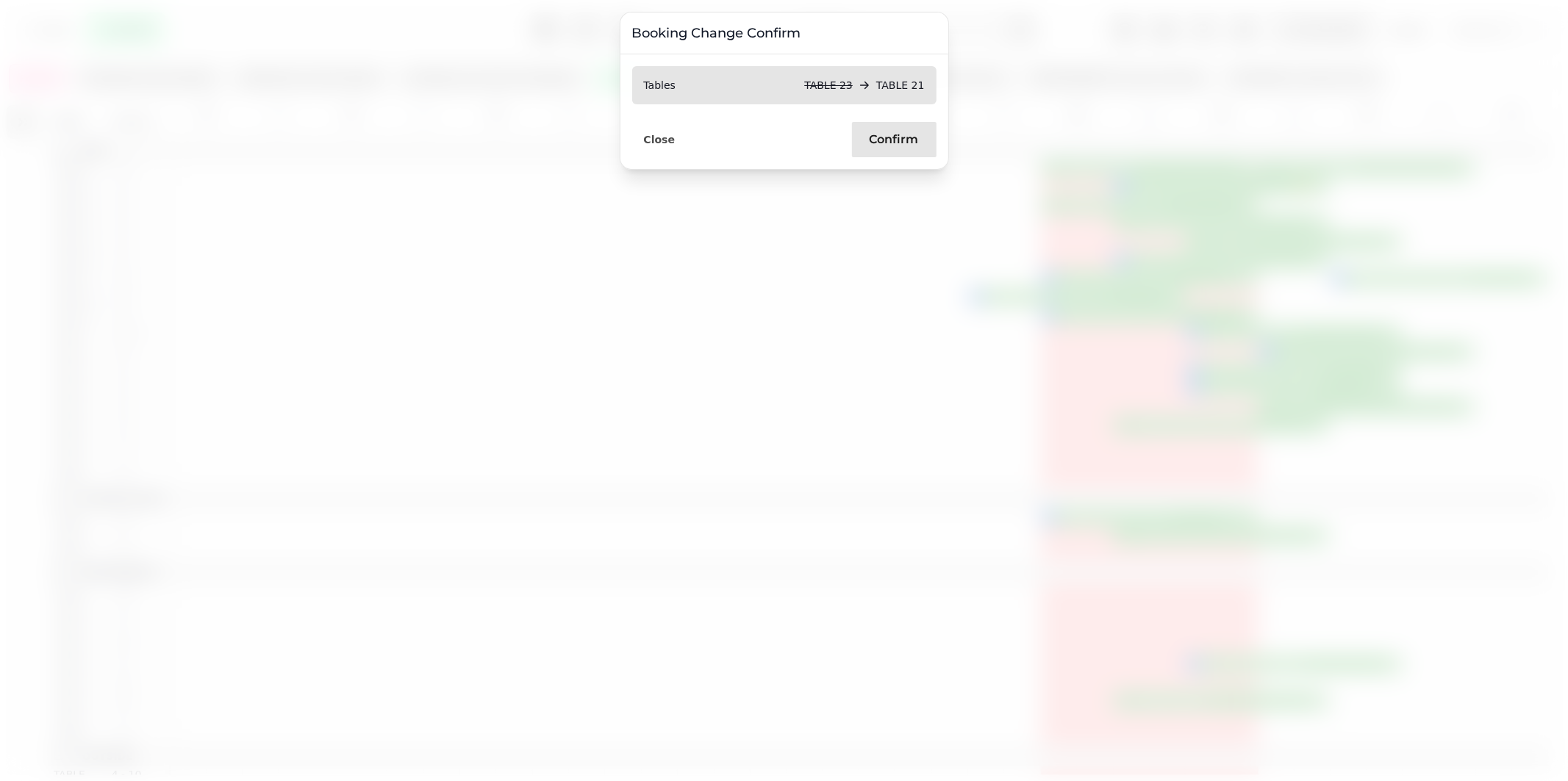
click at [894, 138] on span "Confirm" at bounding box center [894, 140] width 50 height 12
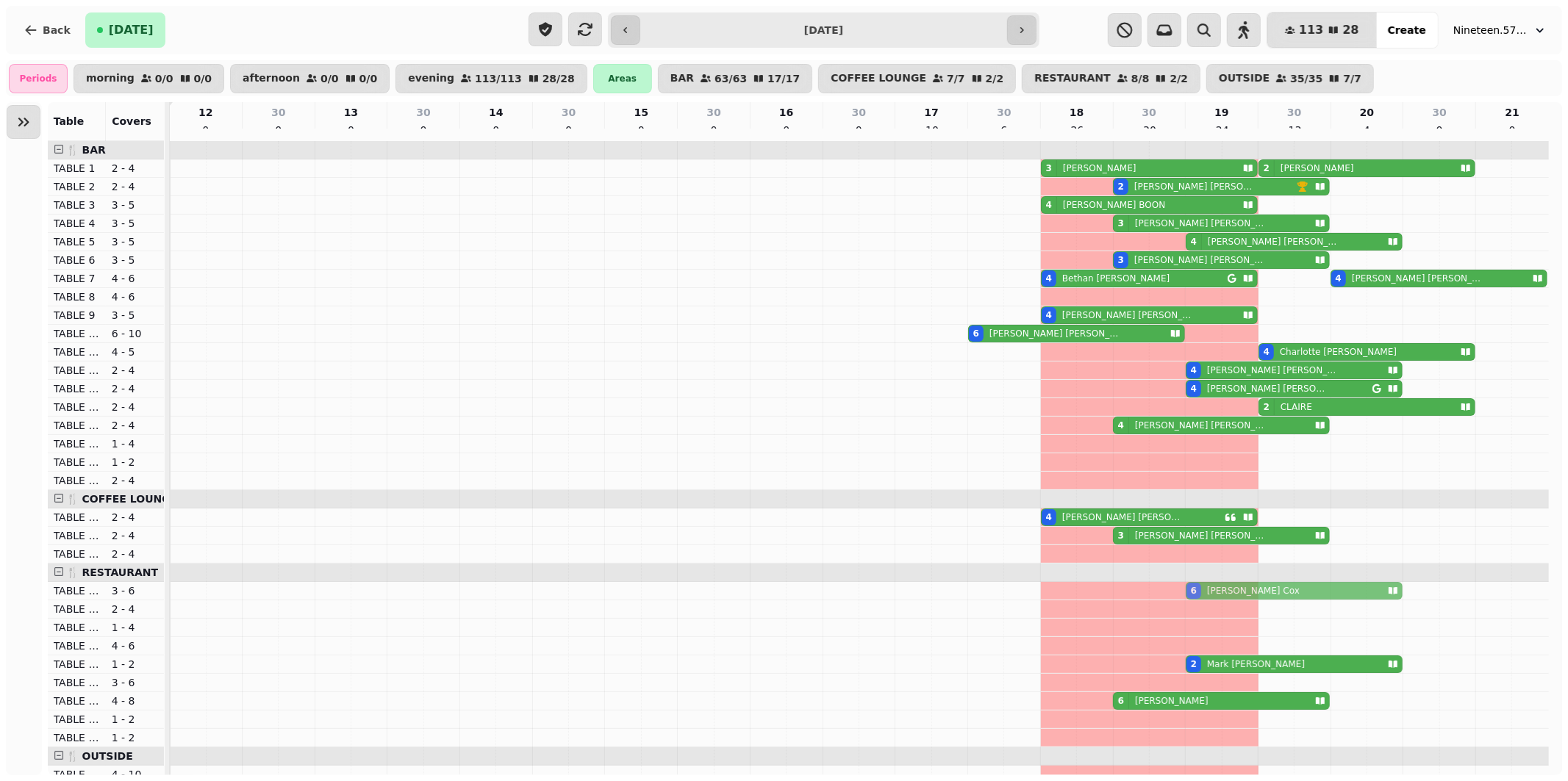
drag, startPoint x: 1225, startPoint y: 341, endPoint x: 1241, endPoint y: 607, distance: 266.5
click at [1239, 597] on tbody "3 [PERSON_NAME] 2 [PERSON_NAME] 2 [PERSON_NAME] 4 [PERSON_NAME] 3 [PERSON_NAME]…" at bounding box center [859, 701] width 1379 height 1120
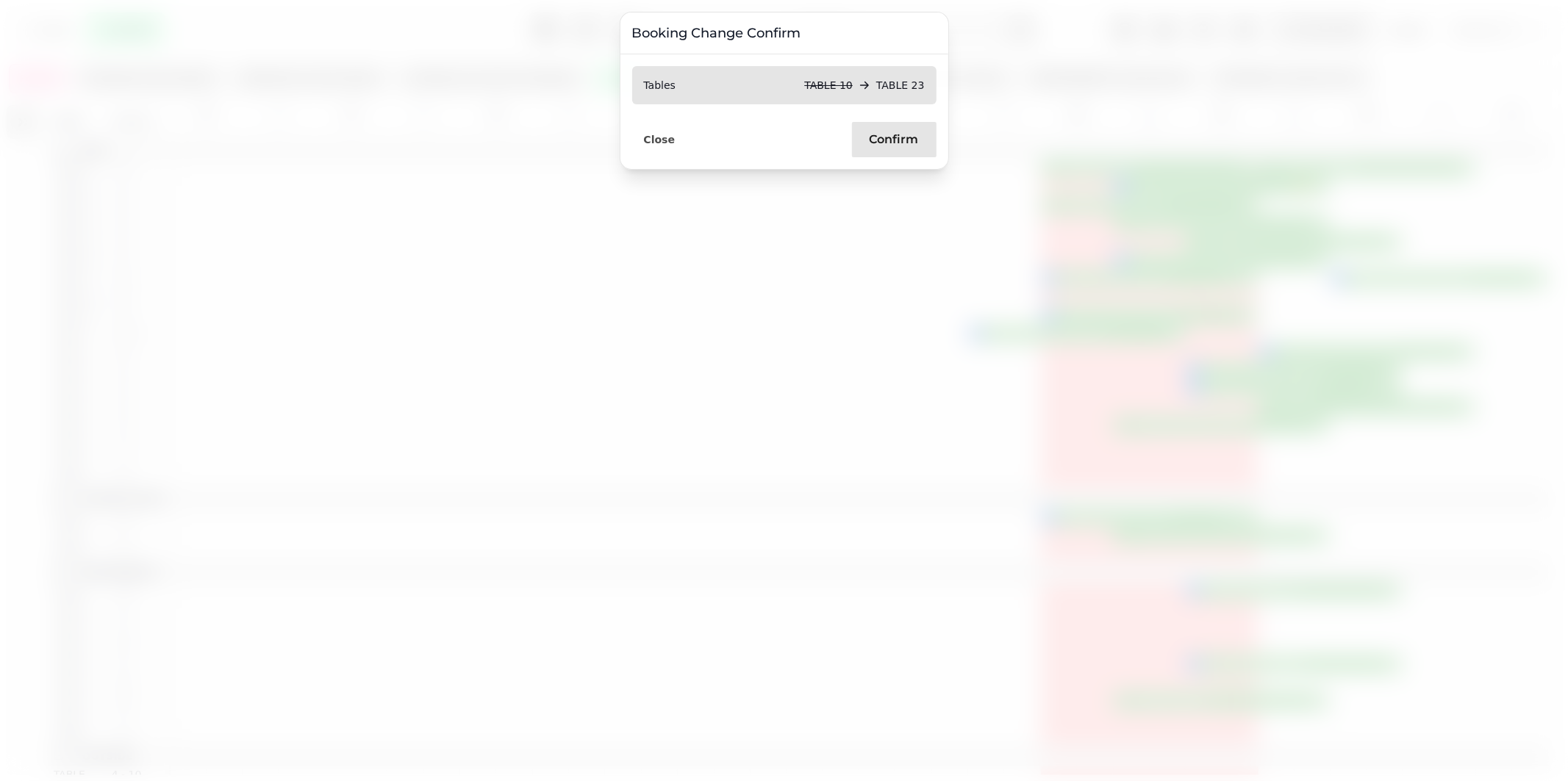
click at [890, 141] on span "Confirm" at bounding box center [894, 140] width 50 height 12
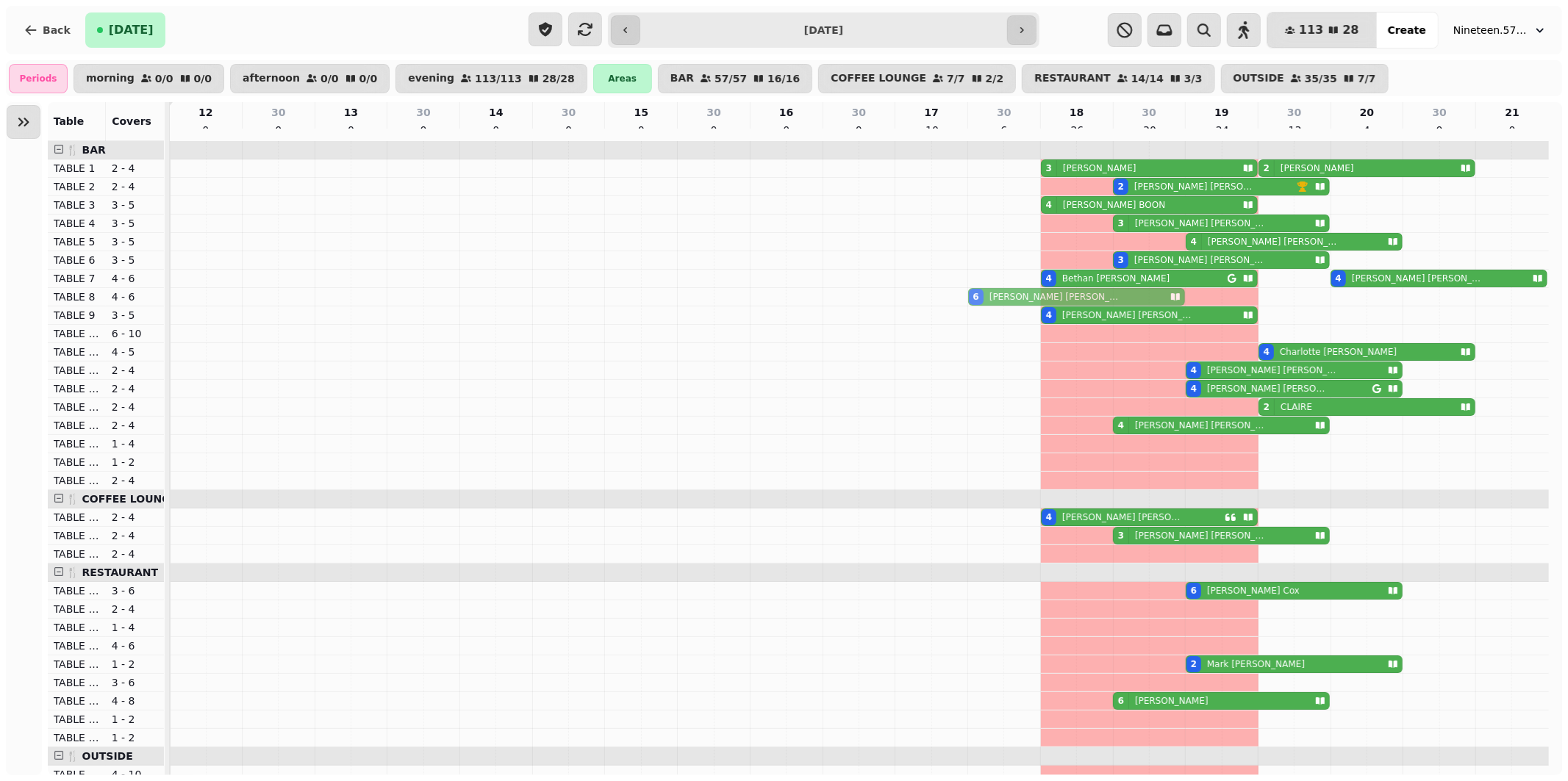
drag, startPoint x: 1015, startPoint y: 343, endPoint x: 1018, endPoint y: 315, distance: 28.2
click at [1019, 306] on tbody "3 [PERSON_NAME] 2 [PERSON_NAME] 2 [PERSON_NAME] 4 [PERSON_NAME] 3 [PERSON_NAME]…" at bounding box center [859, 701] width 1379 height 1120
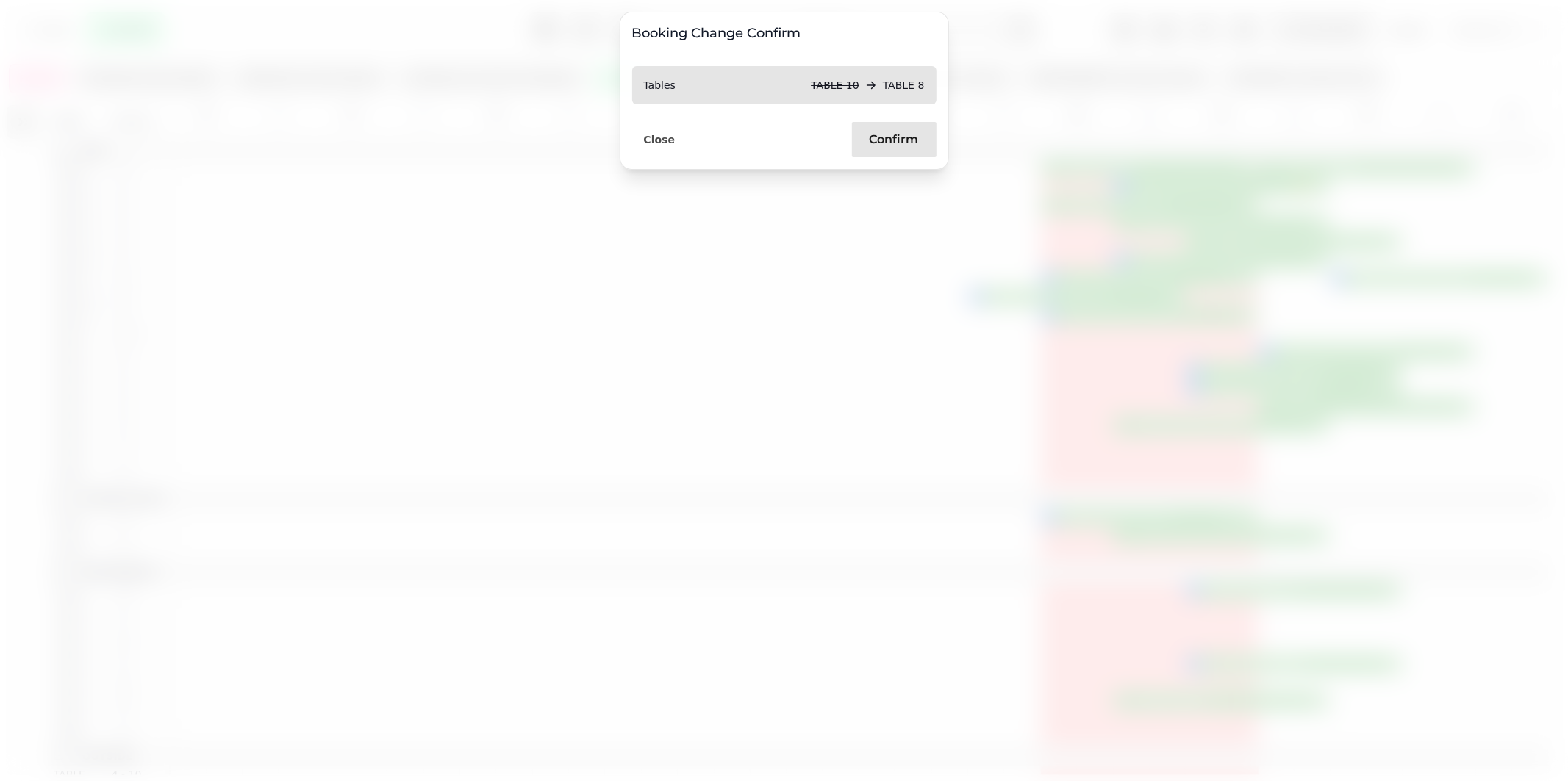
click at [884, 146] on span "Confirm" at bounding box center [894, 140] width 50 height 12
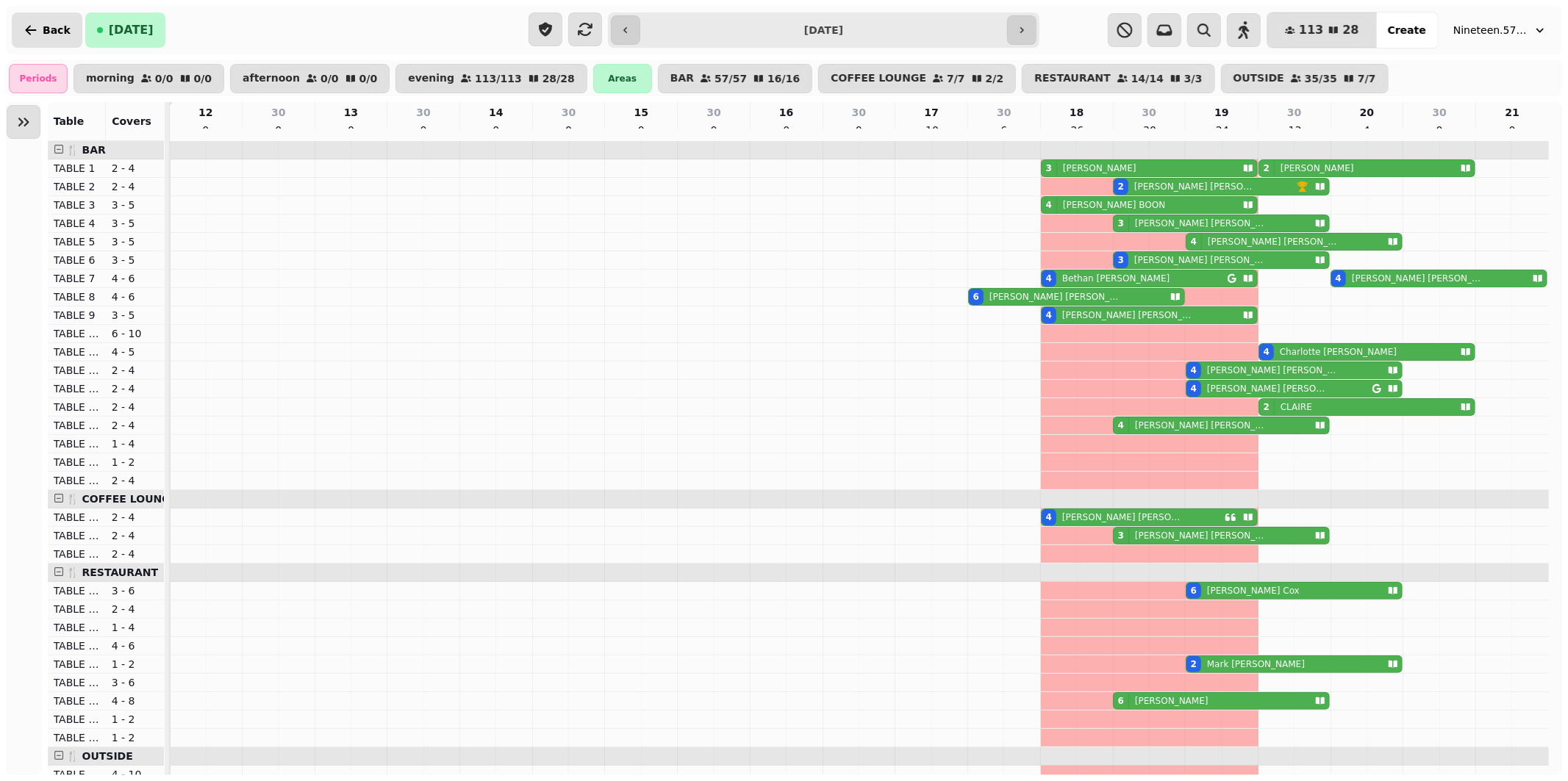
click at [56, 31] on span "Back" at bounding box center [56, 30] width 28 height 10
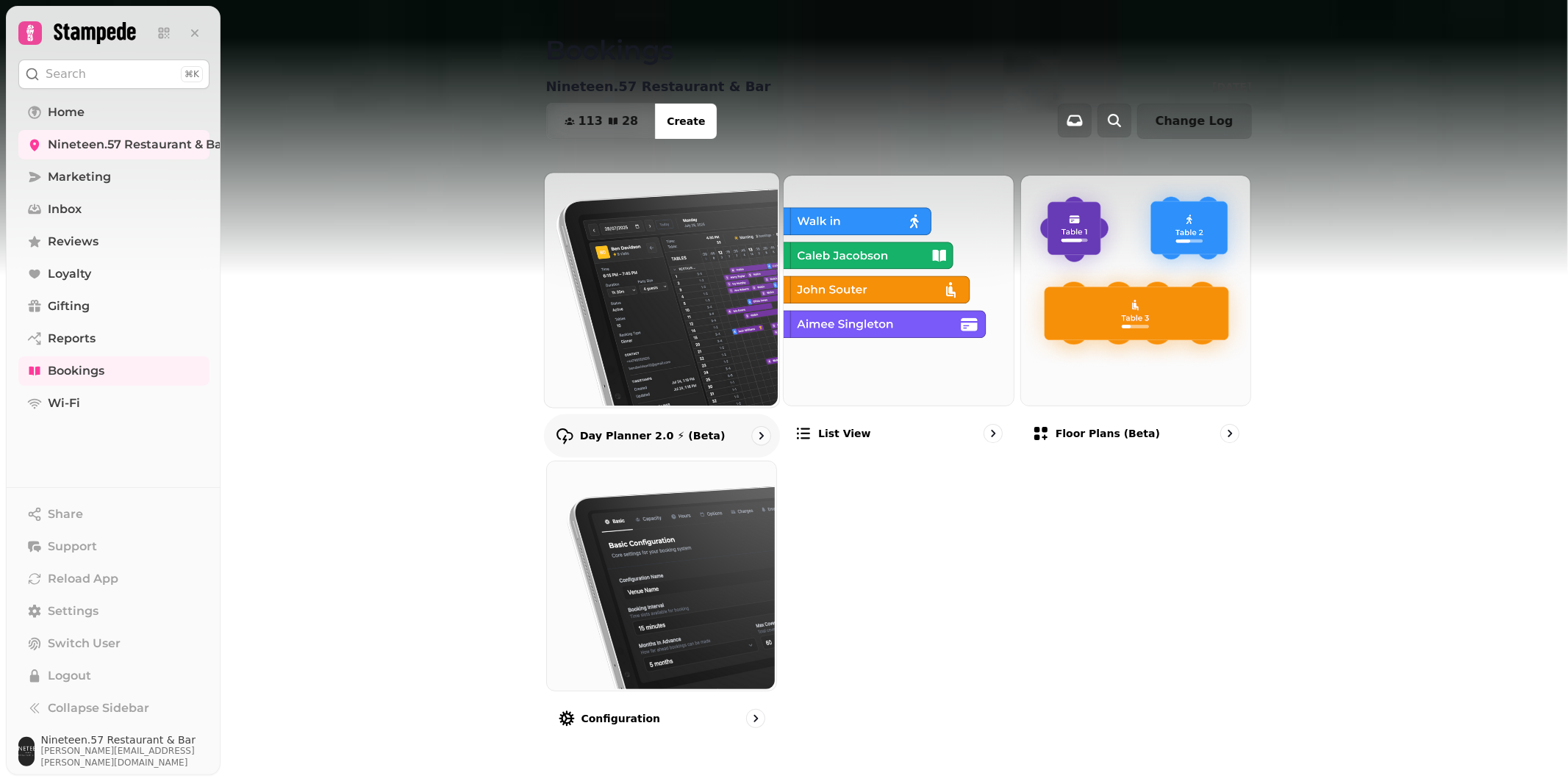
click at [632, 437] on p "Day Planner 2.0 ⚡ (Beta)" at bounding box center [651, 435] width 146 height 14
